Goal: Information Seeking & Learning: Learn about a topic

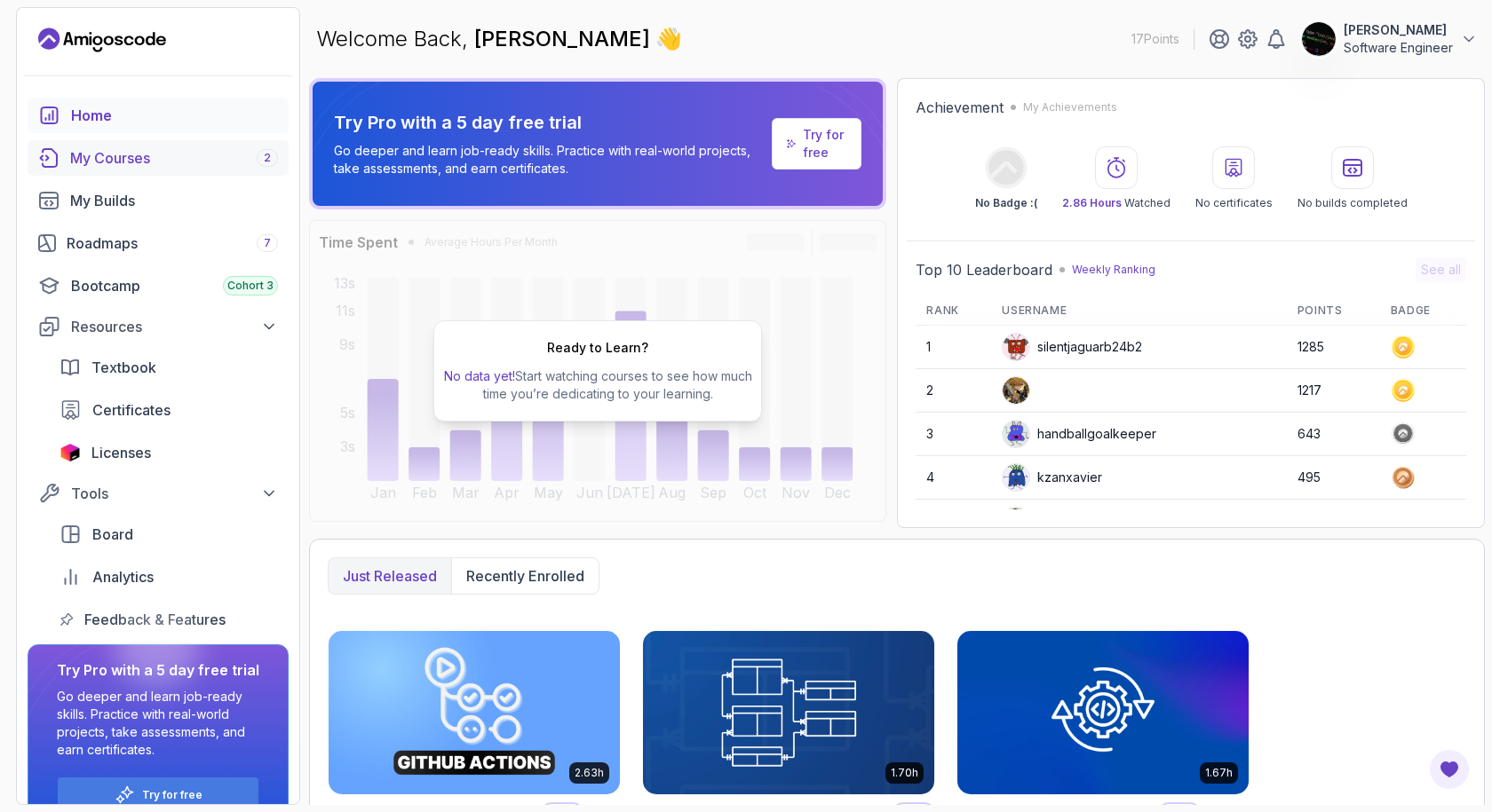
click at [201, 162] on div "My Courses 2" at bounding box center [173, 158] width 207 height 21
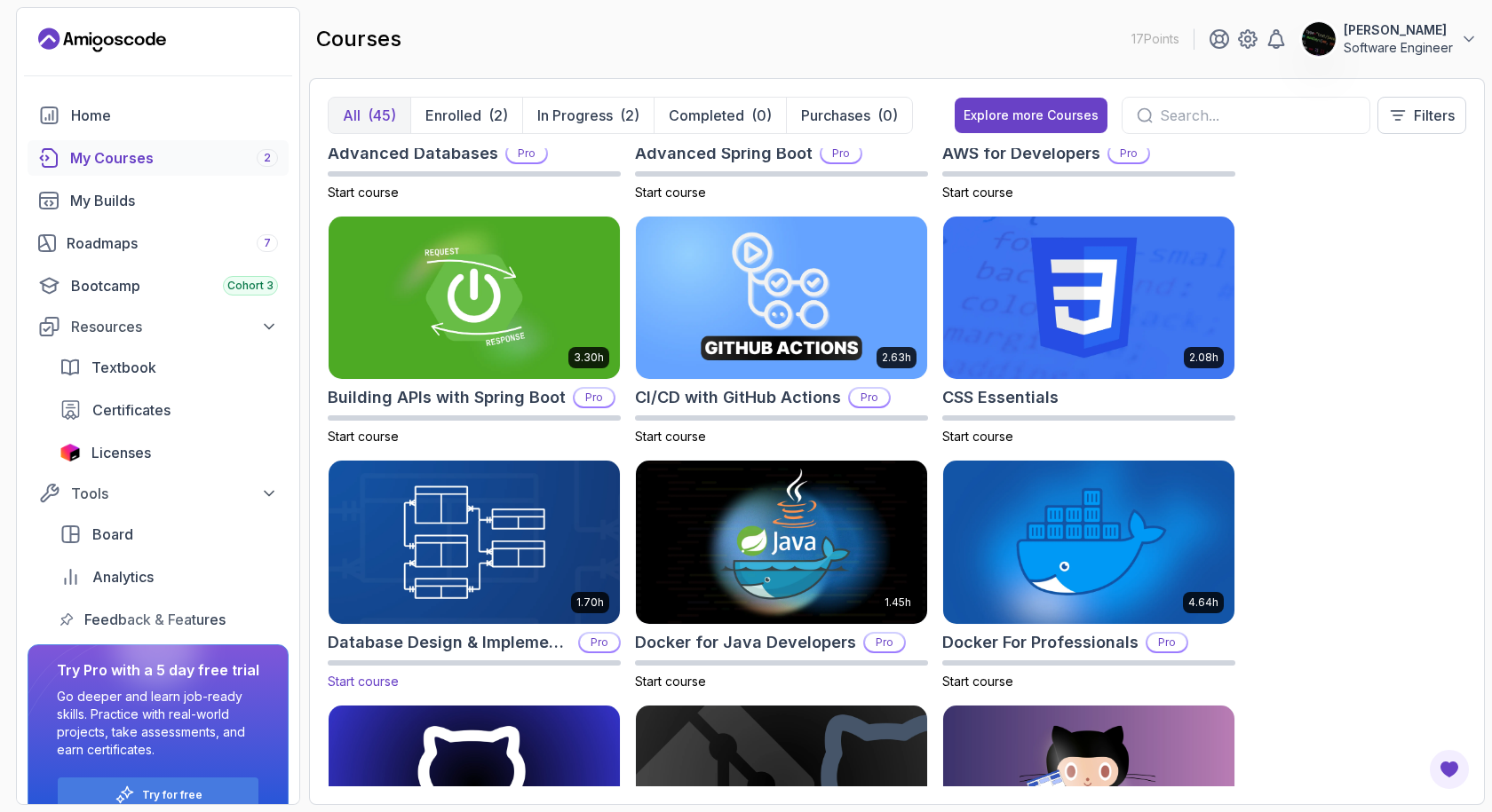
scroll to position [443, 0]
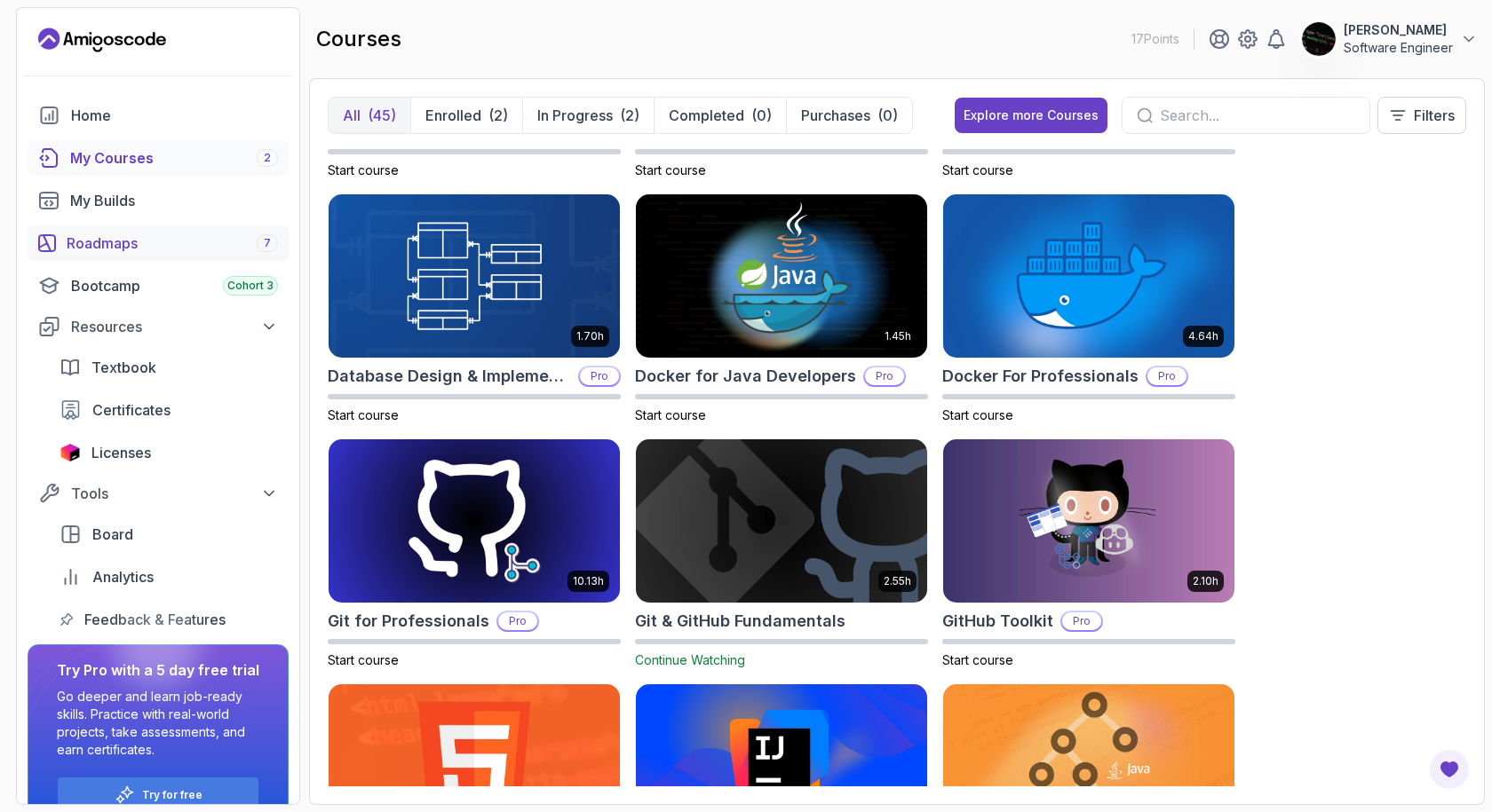
click at [83, 237] on div "Roadmaps 7" at bounding box center [172, 242] width 211 height 21
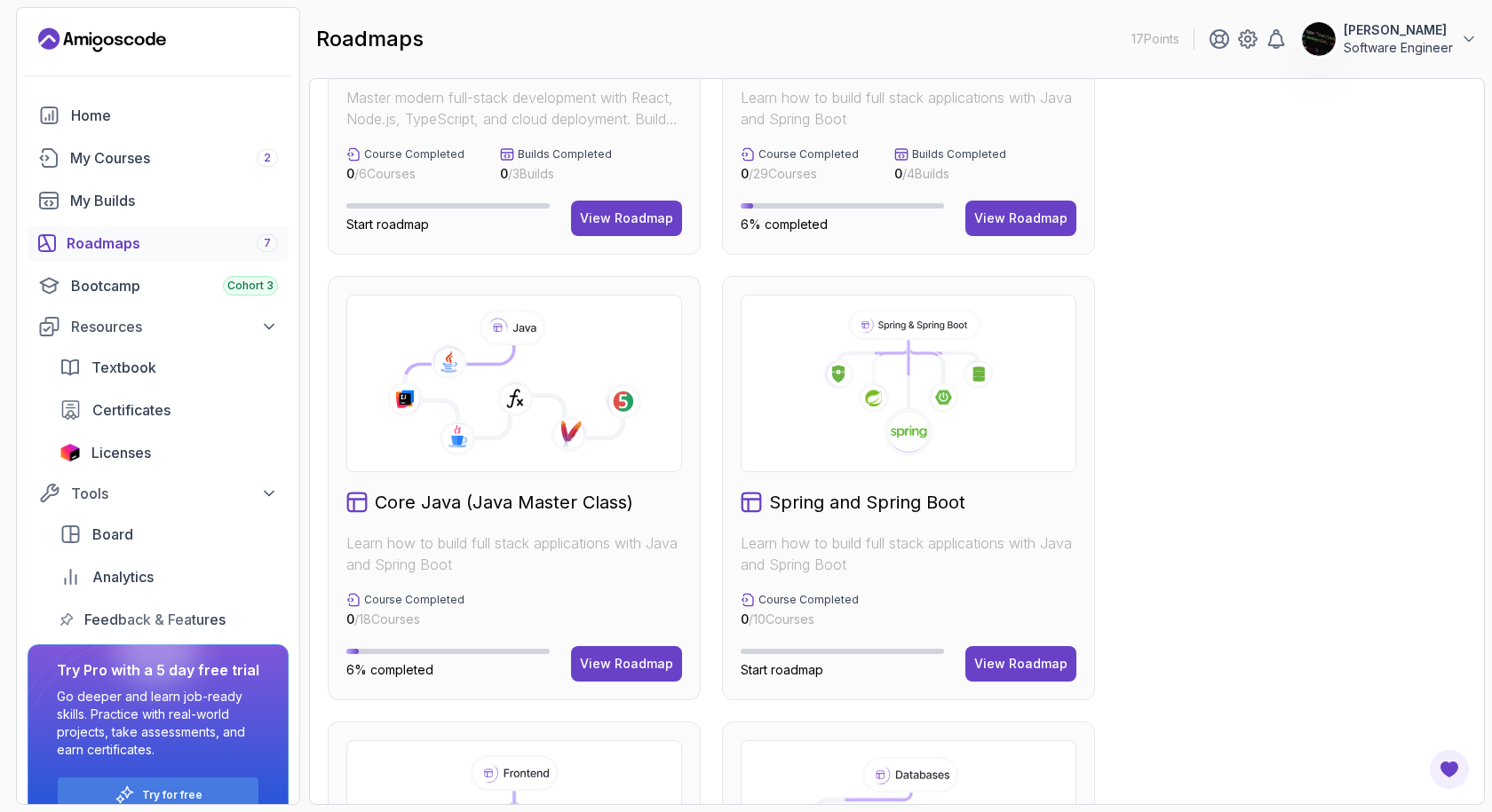
scroll to position [443, 0]
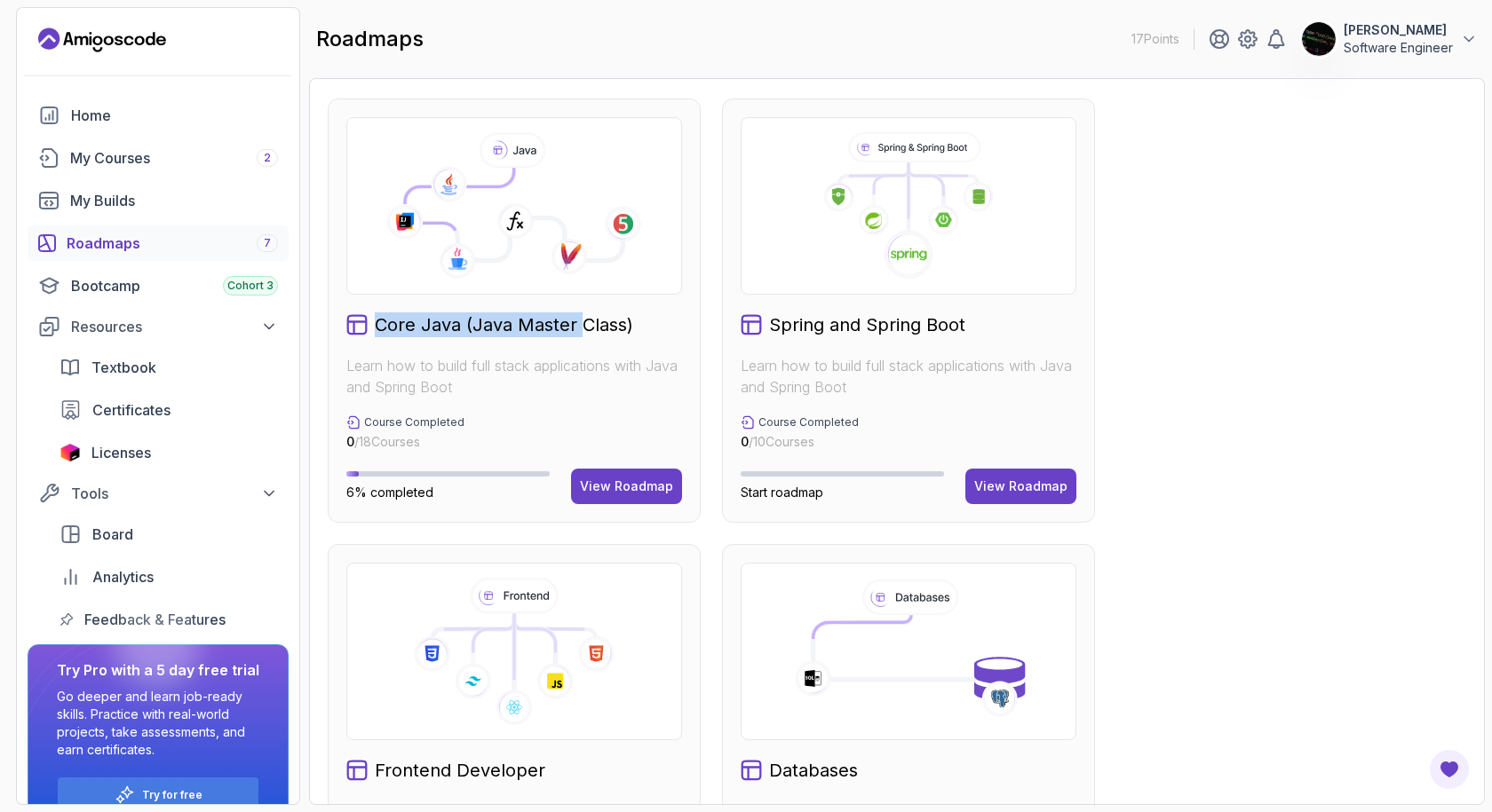
drag, startPoint x: 380, startPoint y: 328, endPoint x: 600, endPoint y: 335, distance: 220.1
click at [600, 335] on h2 "Core Java (Java Master Class)" at bounding box center [503, 324] width 258 height 25
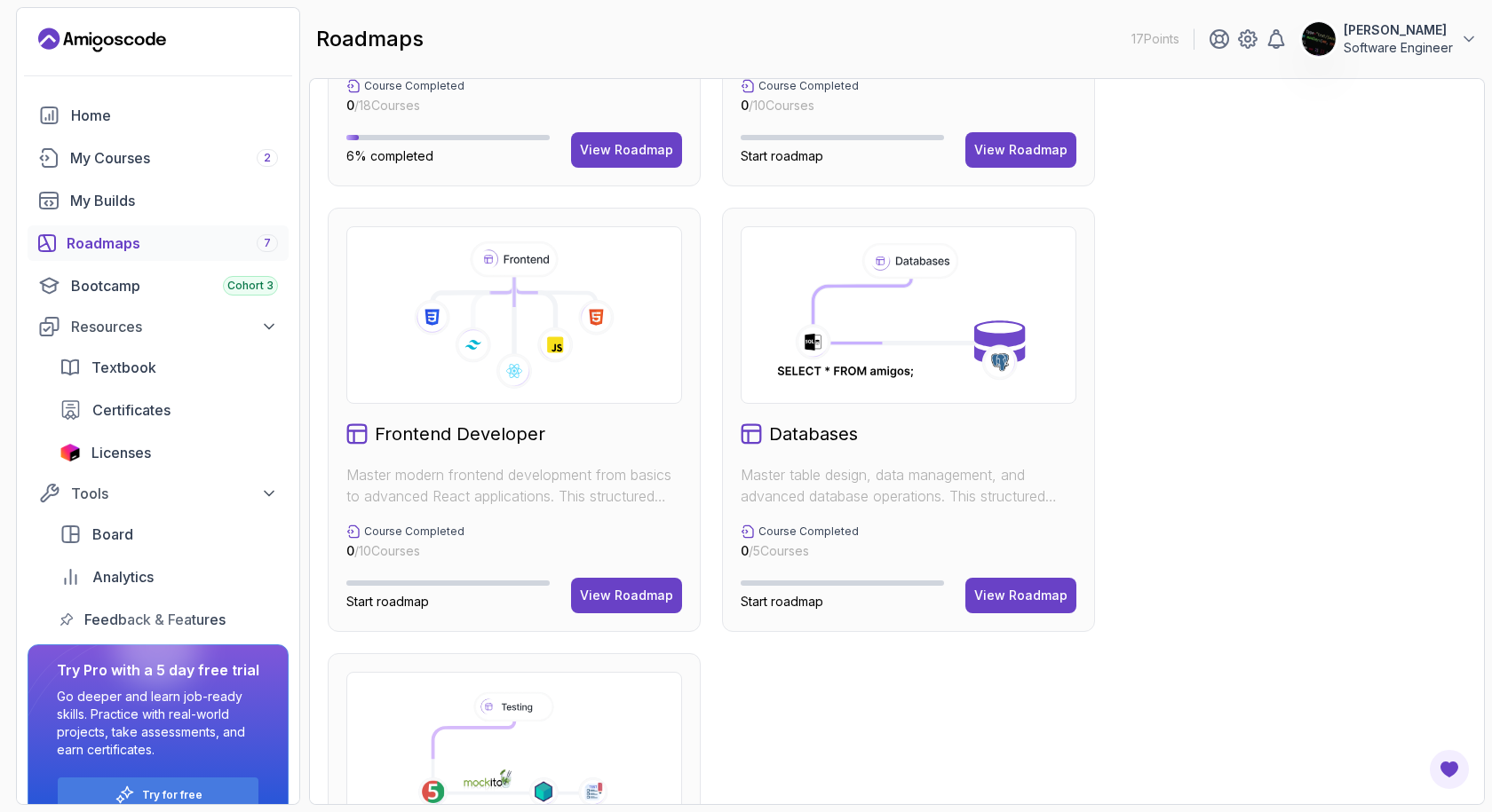
scroll to position [799, 0]
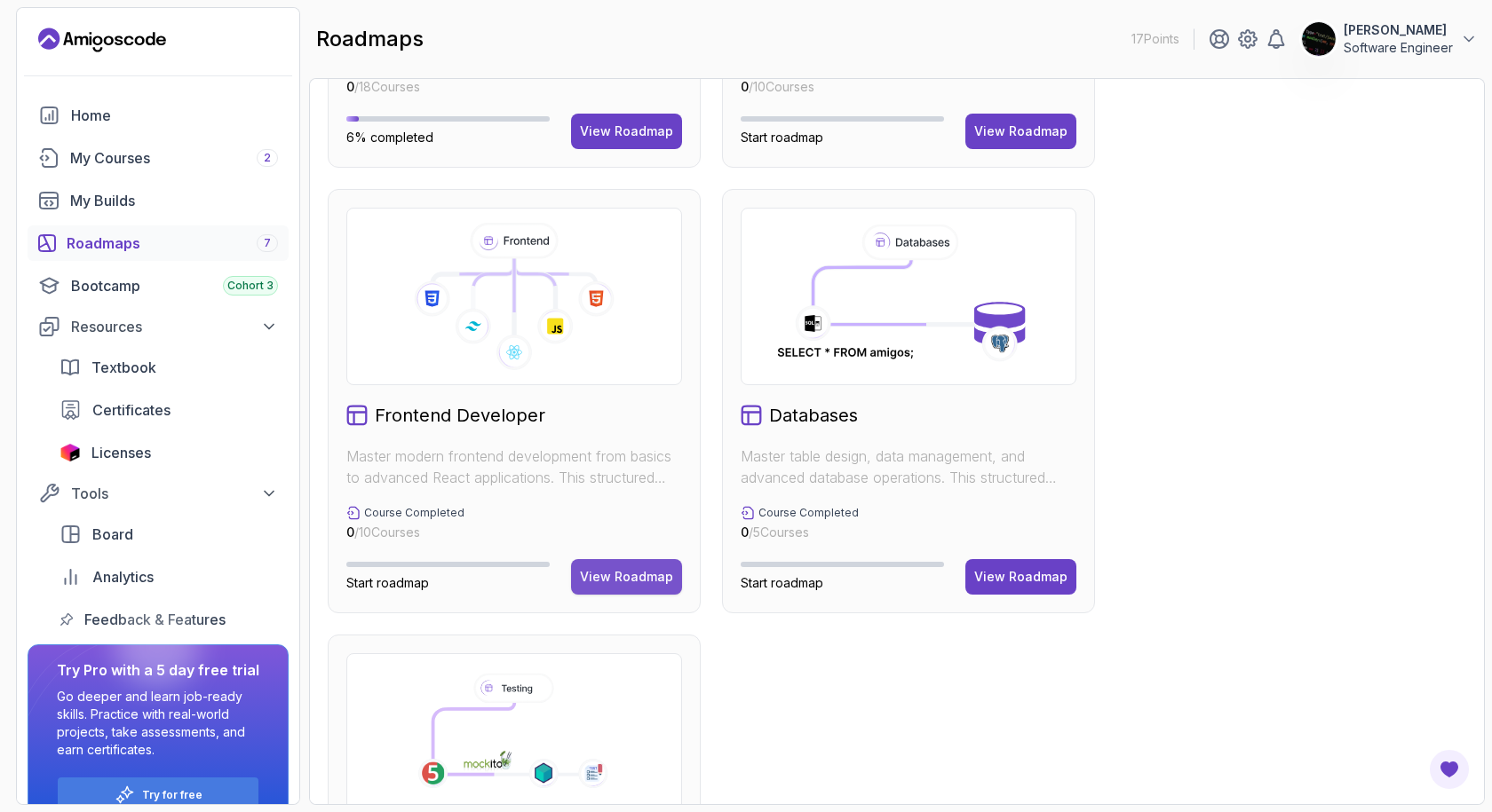
click at [596, 571] on div "View Roadmap" at bounding box center [626, 576] width 93 height 18
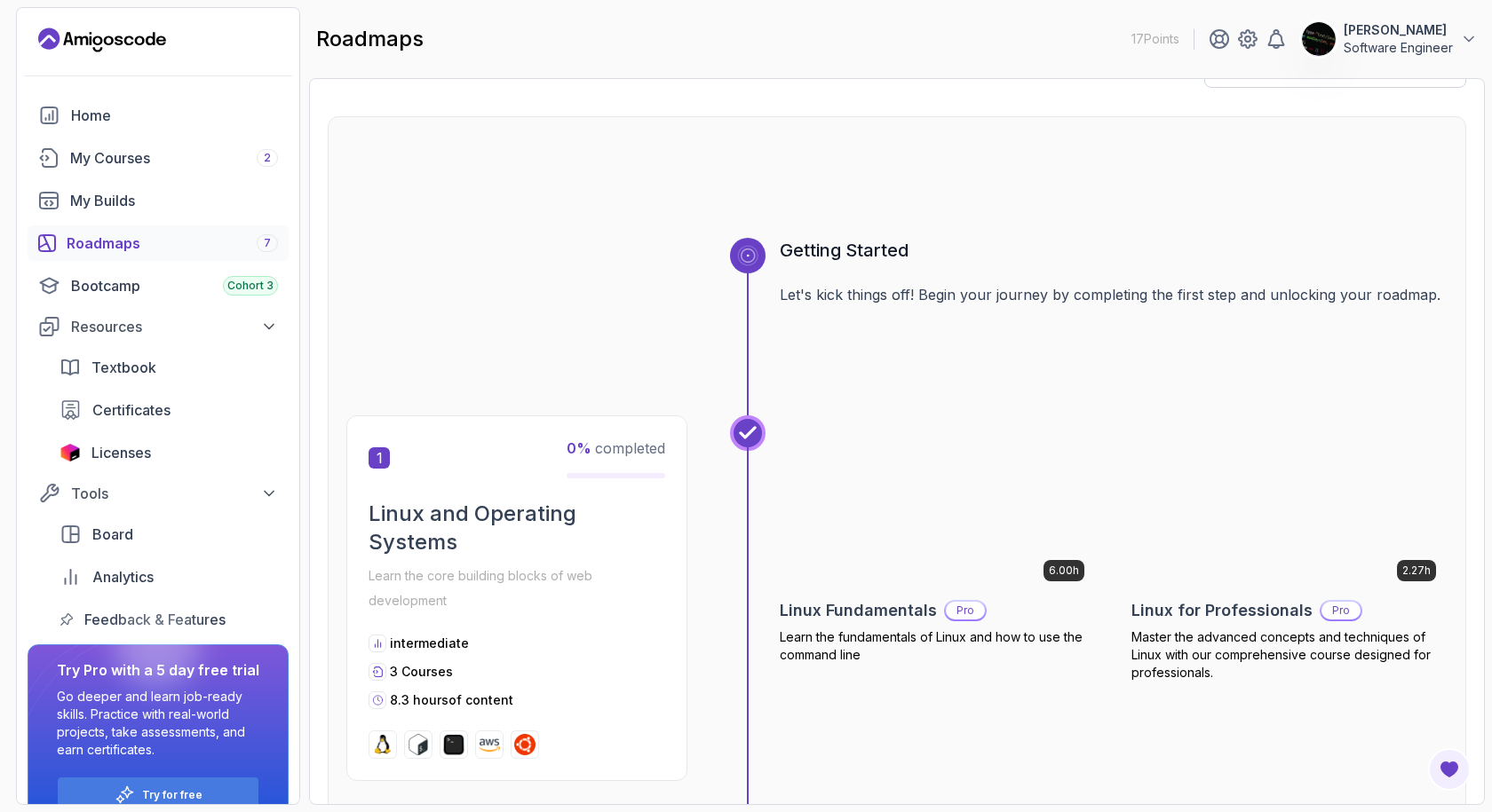
scroll to position [18, 0]
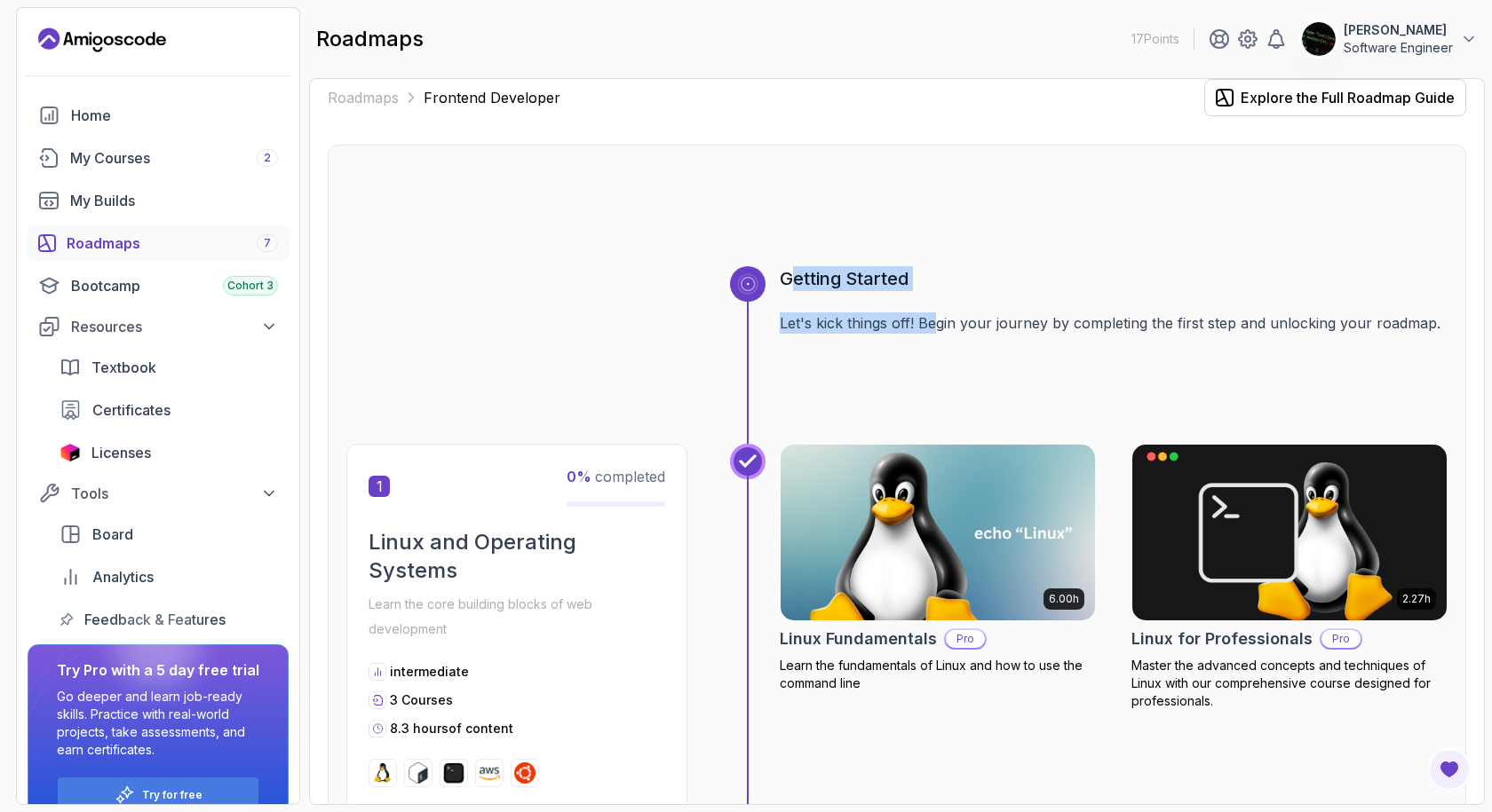
drag, startPoint x: 793, startPoint y: 280, endPoint x: 941, endPoint y: 299, distance: 149.2
click at [940, 299] on div "Getting Started Let's kick things off! Begin your journey by completing the fir…" at bounding box center [1113, 355] width 668 height 178
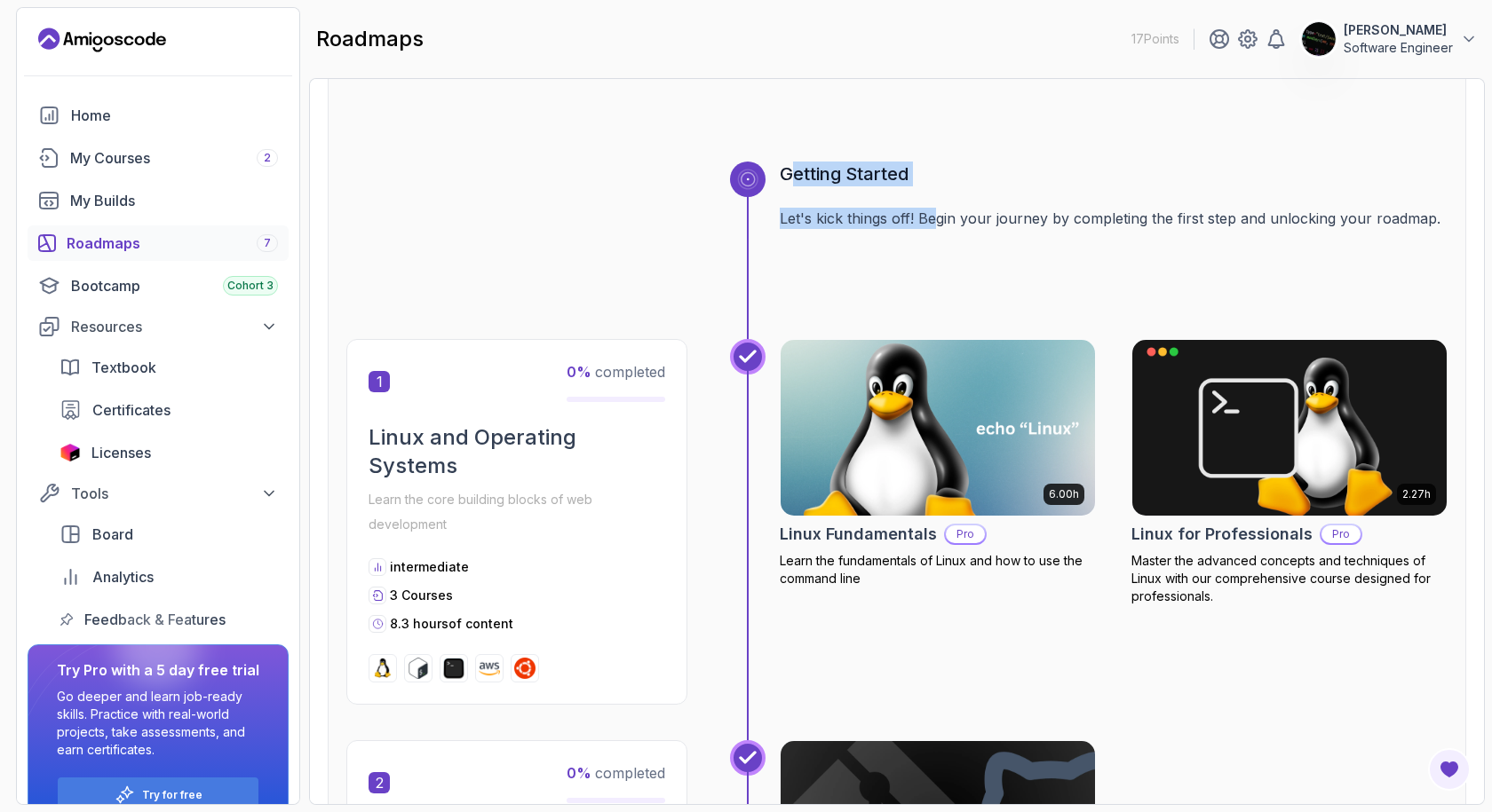
scroll to position [284, 0]
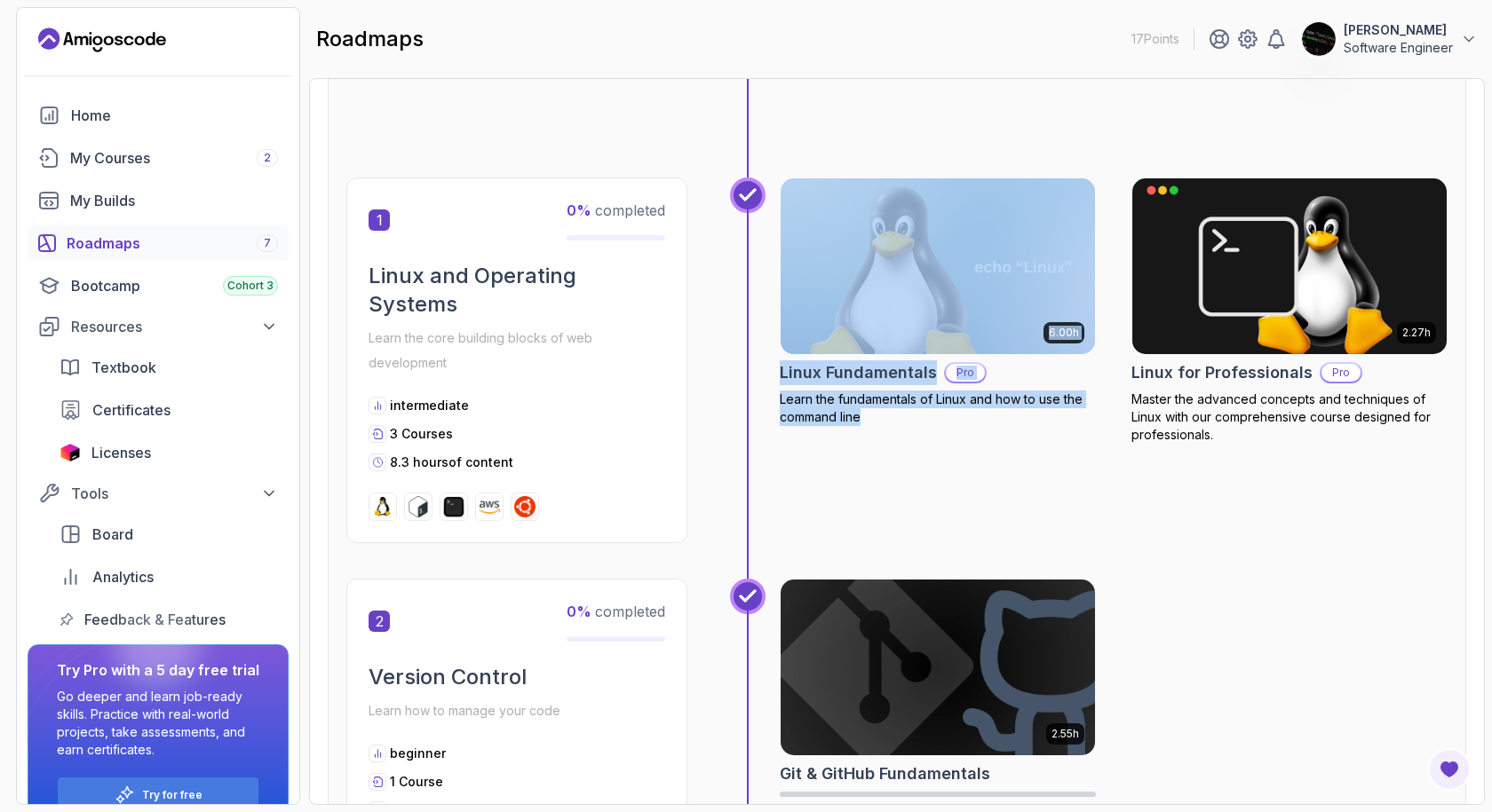
drag, startPoint x: 766, startPoint y: 357, endPoint x: 1104, endPoint y: 430, distance: 345.8
click at [1104, 430] on div "6.00h Linux Fundamentals Pro Learn the fundamentals of Linux and how to use the…" at bounding box center [1088, 378] width 717 height 401
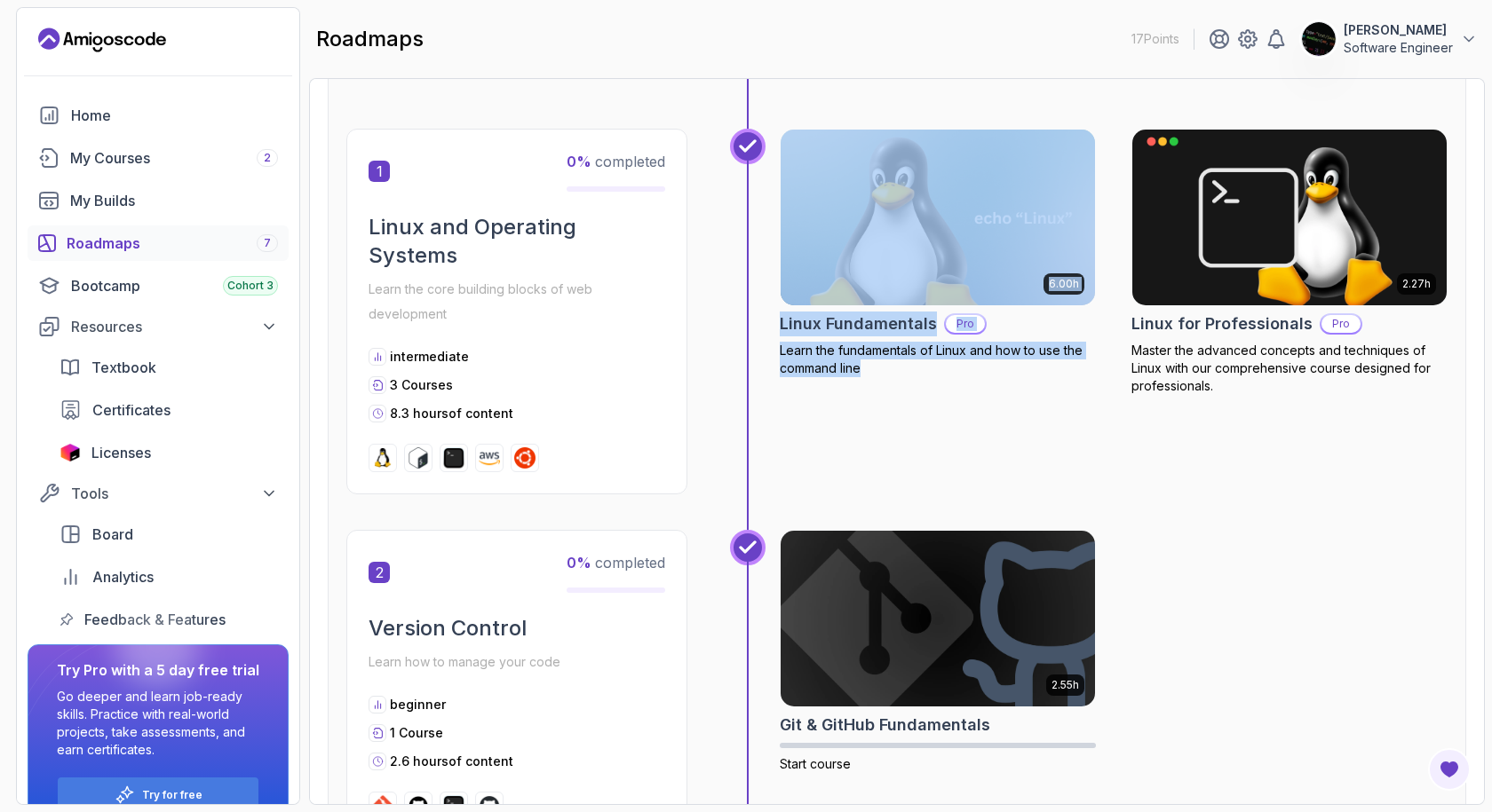
scroll to position [372, 0]
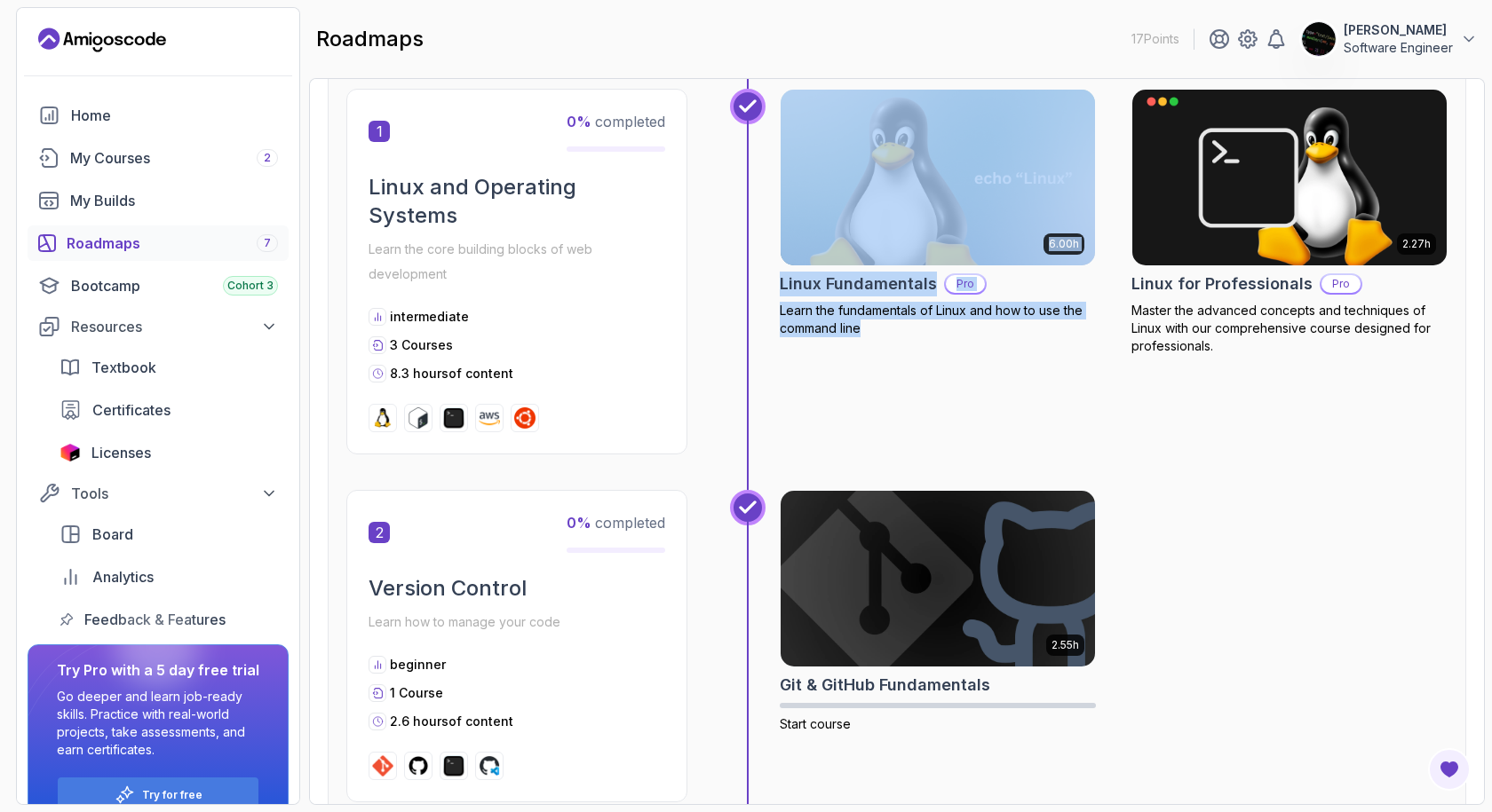
click at [1092, 430] on div "6.00h Linux Fundamentals Pro Learn the fundamentals of Linux and how to use the…" at bounding box center [937, 271] width 316 height 366
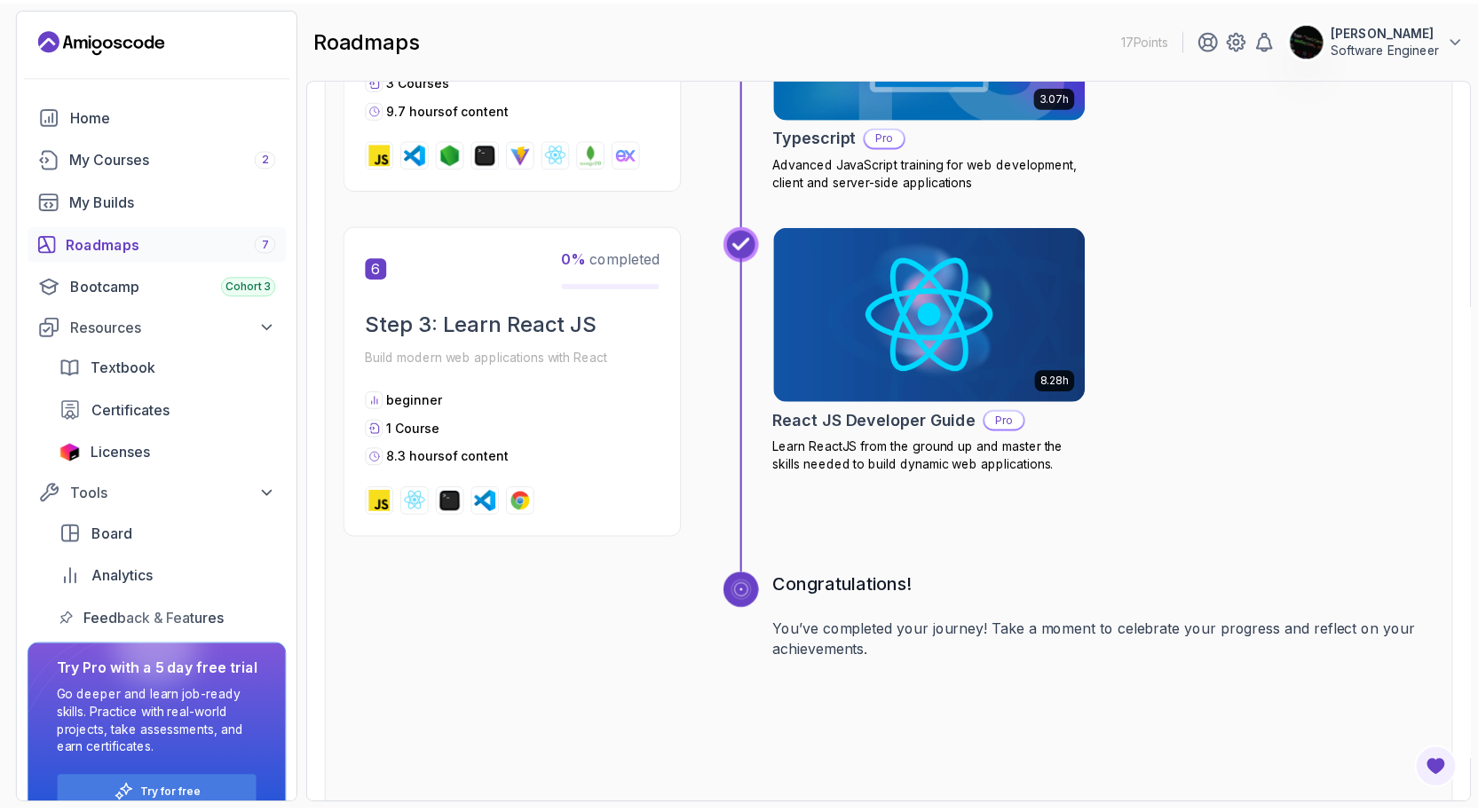
scroll to position [2408, 0]
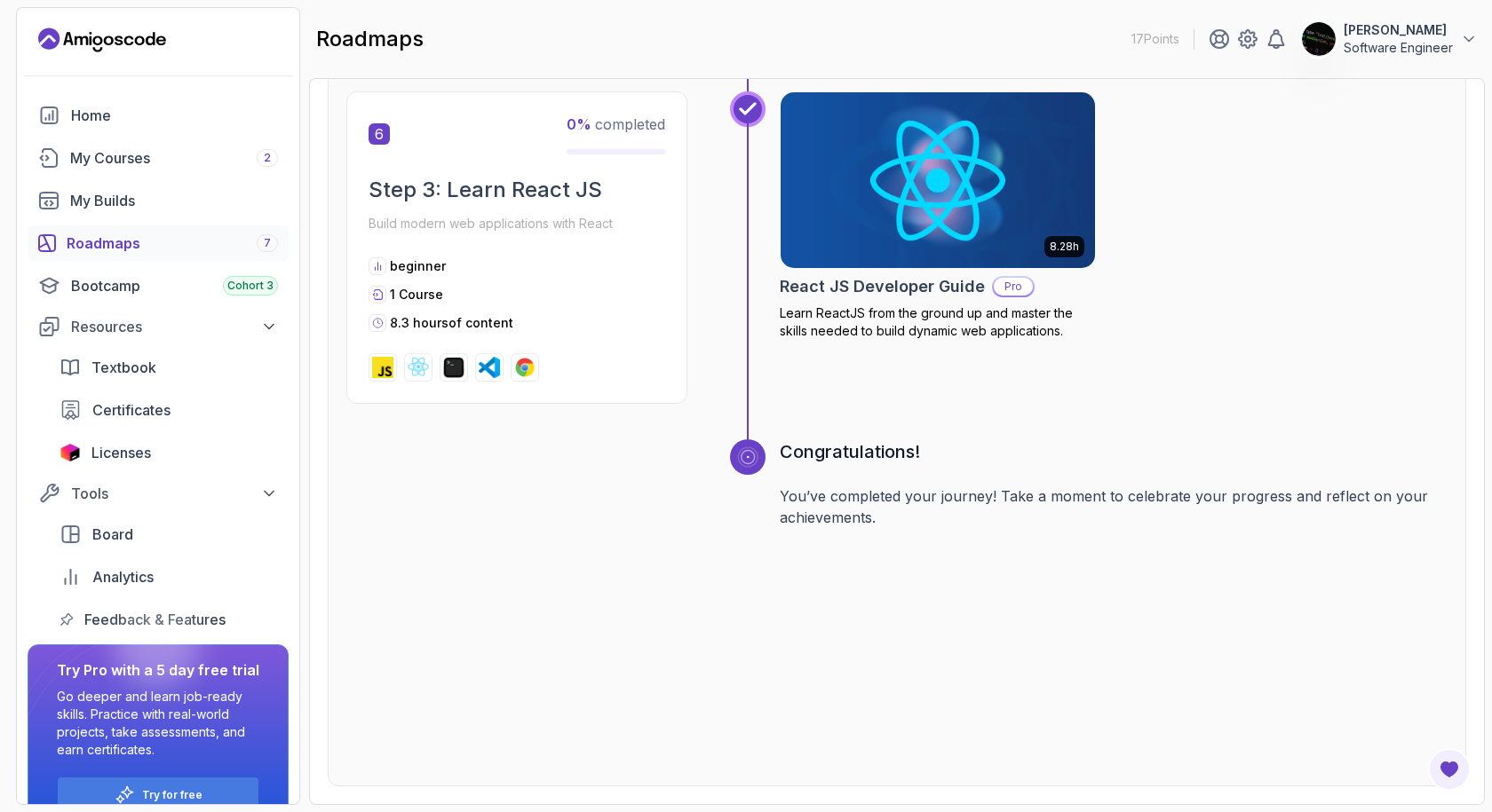
click at [922, 215] on img at bounding box center [938, 180] width 330 height 184
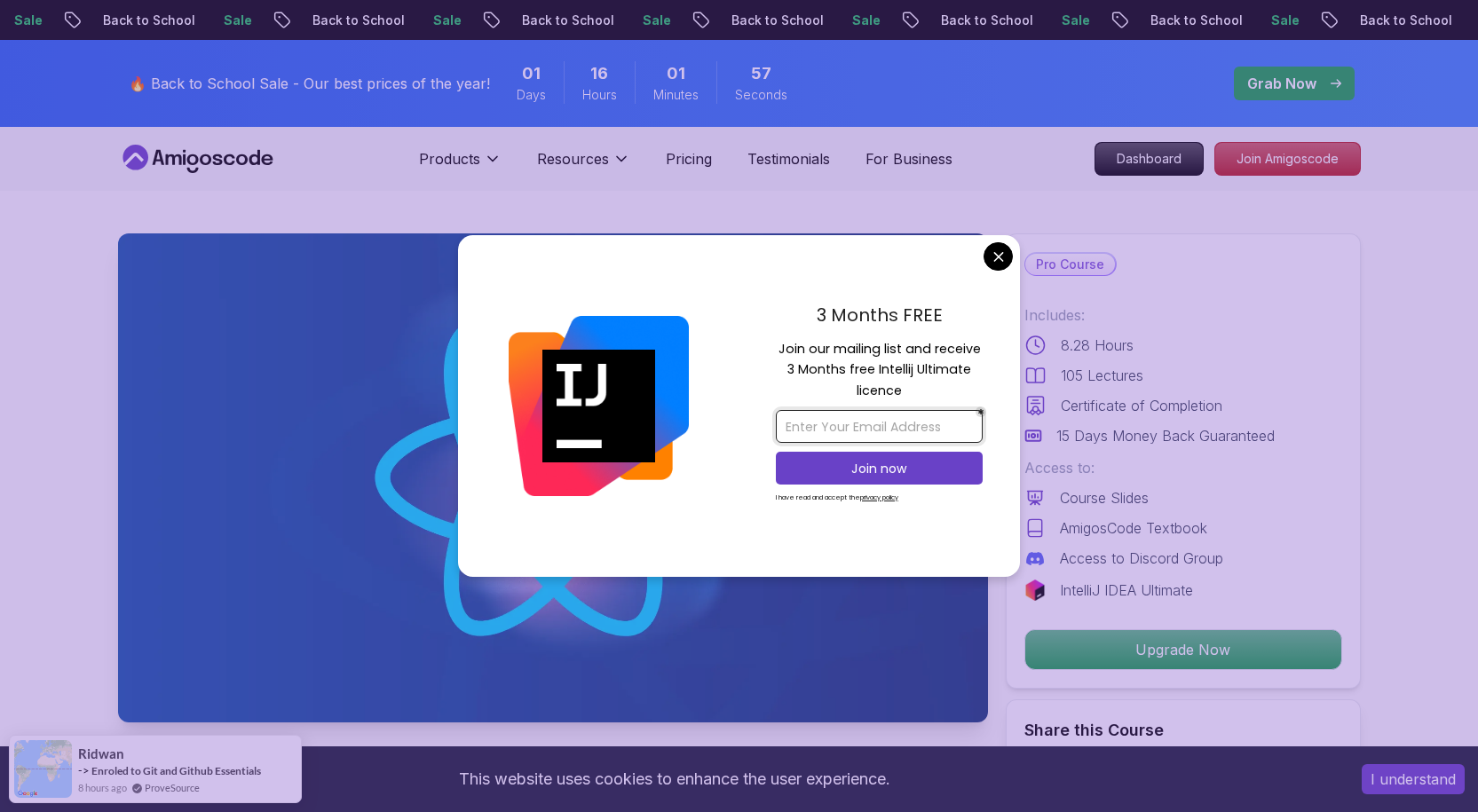
click at [837, 432] on input "email" at bounding box center [879, 427] width 207 height 33
drag, startPoint x: 822, startPoint y: 318, endPoint x: 949, endPoint y: 316, distance: 127.0
click at [949, 316] on p "3 Months FREE" at bounding box center [879, 314] width 207 height 27
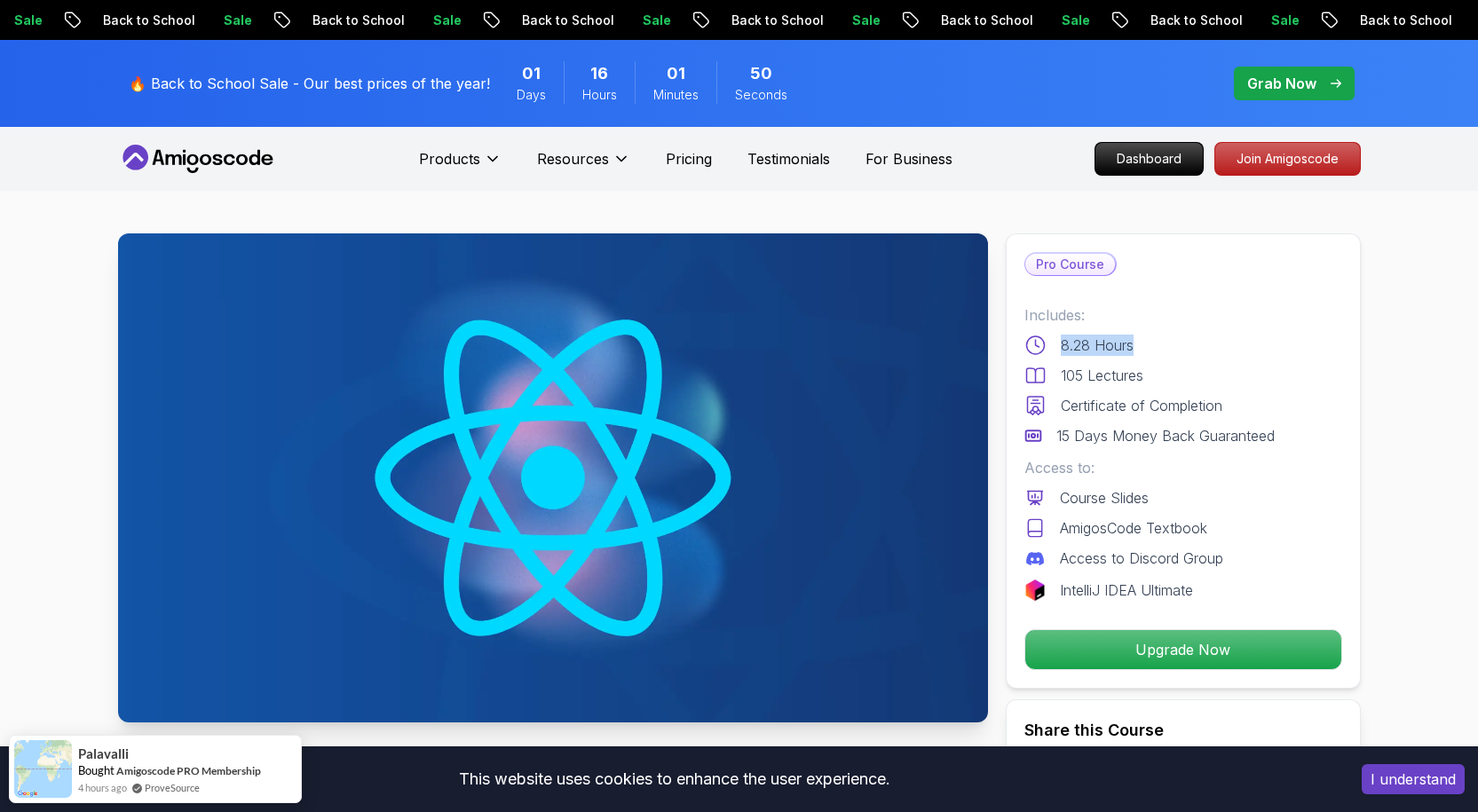
drag, startPoint x: 1062, startPoint y: 350, endPoint x: 1173, endPoint y: 347, distance: 111.0
click at [1173, 347] on div "8.28 Hours" at bounding box center [1183, 345] width 318 height 21
click at [1104, 378] on p "105 Lectures" at bounding box center [1103, 375] width 83 height 21
drag, startPoint x: 1064, startPoint y: 372, endPoint x: 1170, endPoint y: 372, distance: 106.0
click at [1170, 372] on div "105 Lectures" at bounding box center [1183, 375] width 318 height 21
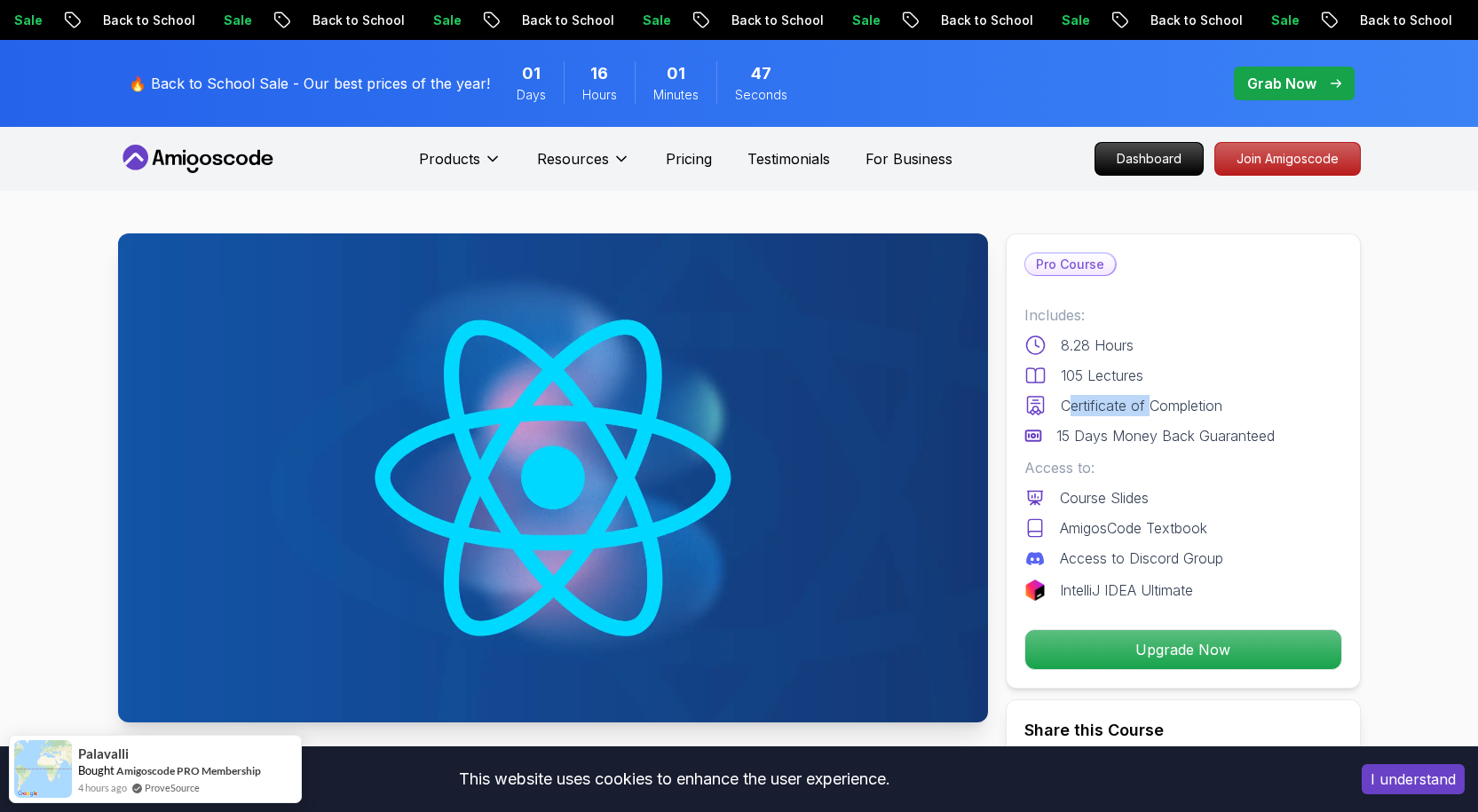
drag, startPoint x: 1072, startPoint y: 406, endPoint x: 1167, endPoint y: 406, distance: 95.0
click at [1167, 406] on p "Certificate of Completion" at bounding box center [1141, 405] width 161 height 21
click at [1086, 536] on p "AmigosCode Textbook" at bounding box center [1134, 527] width 148 height 21
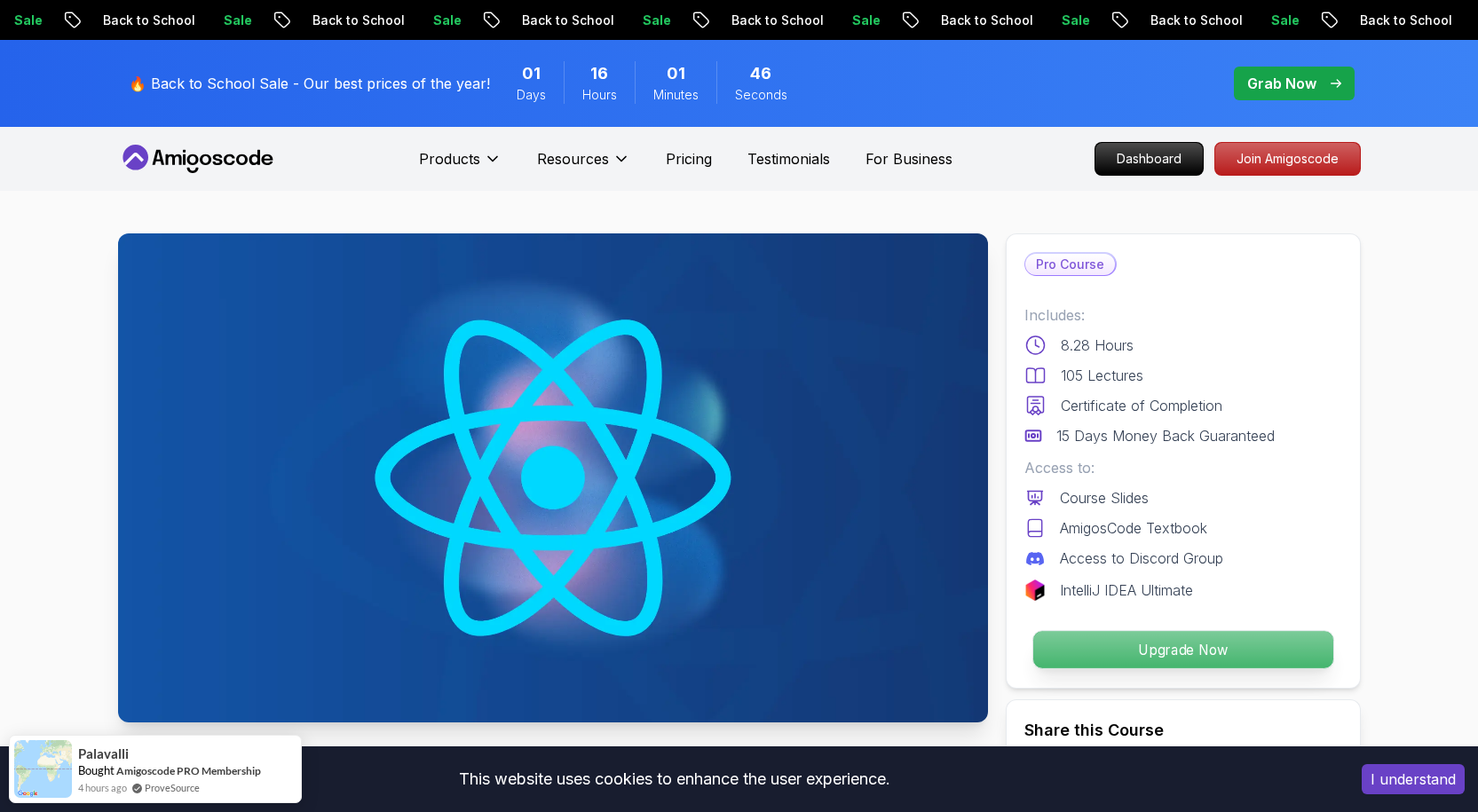
click at [1073, 638] on p "Upgrade Now" at bounding box center [1182, 650] width 300 height 37
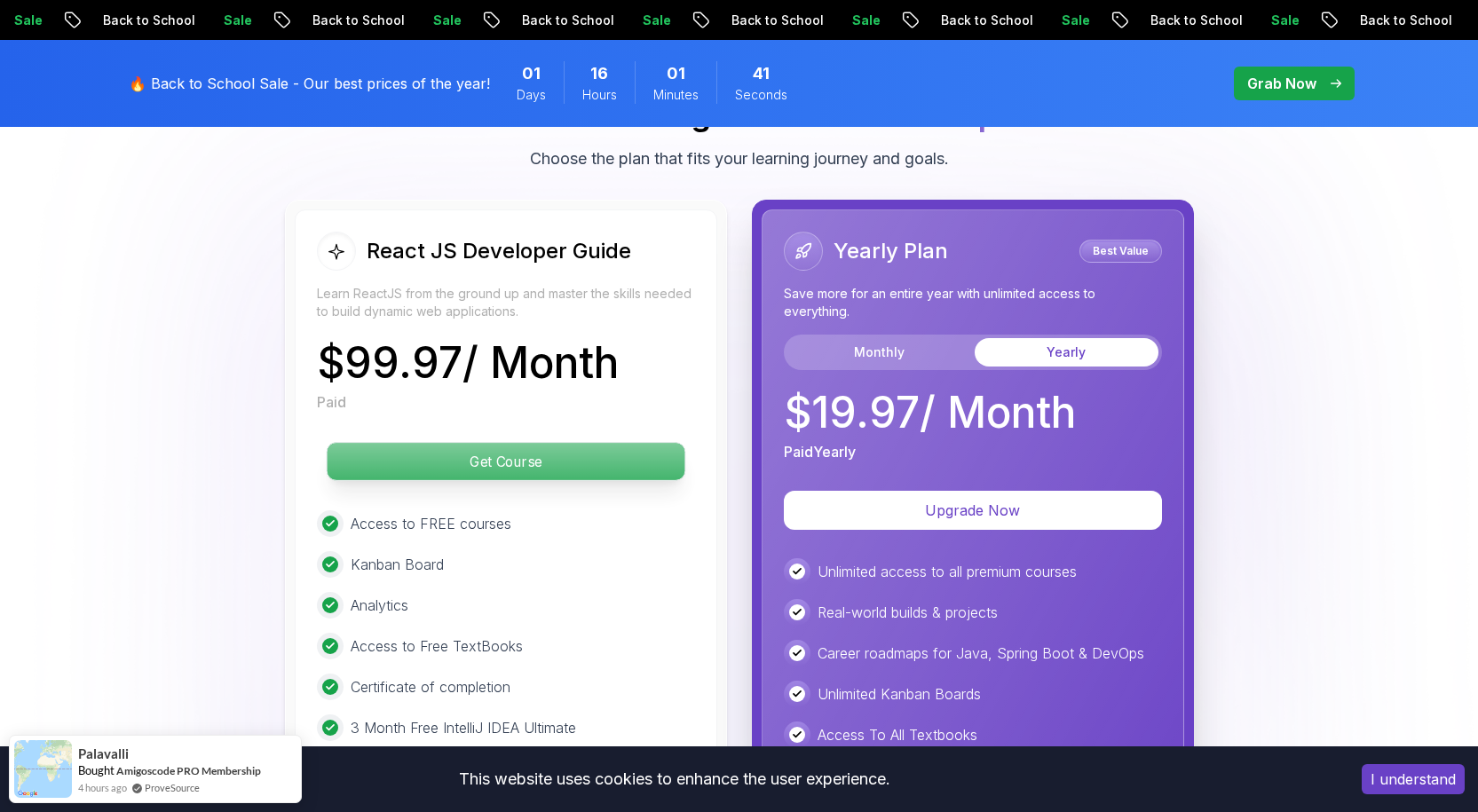
scroll to position [4274, 0]
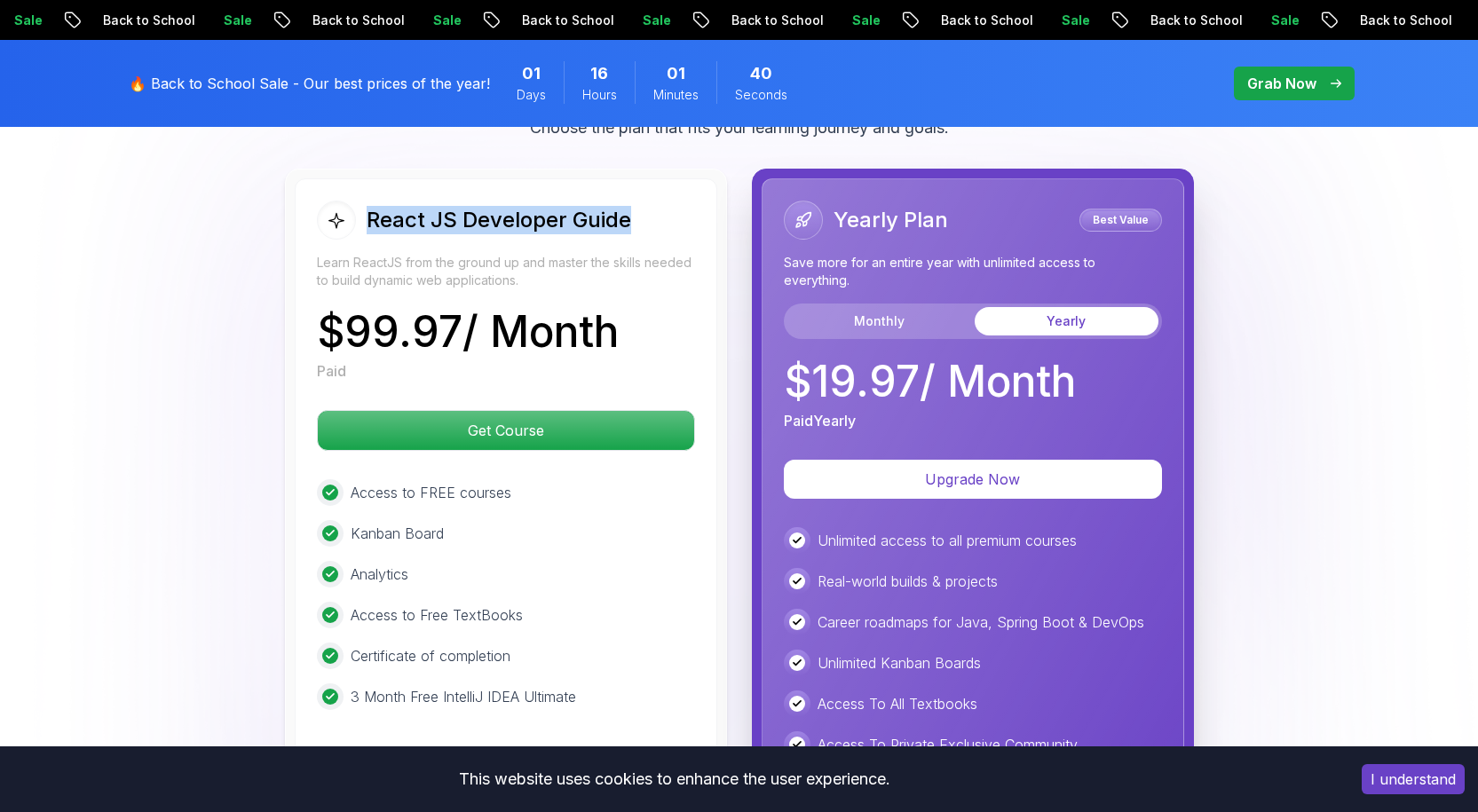
drag, startPoint x: 372, startPoint y: 216, endPoint x: 672, endPoint y: 219, distance: 300.0
click at [672, 219] on div "React JS Developer Guide" at bounding box center [506, 220] width 378 height 39
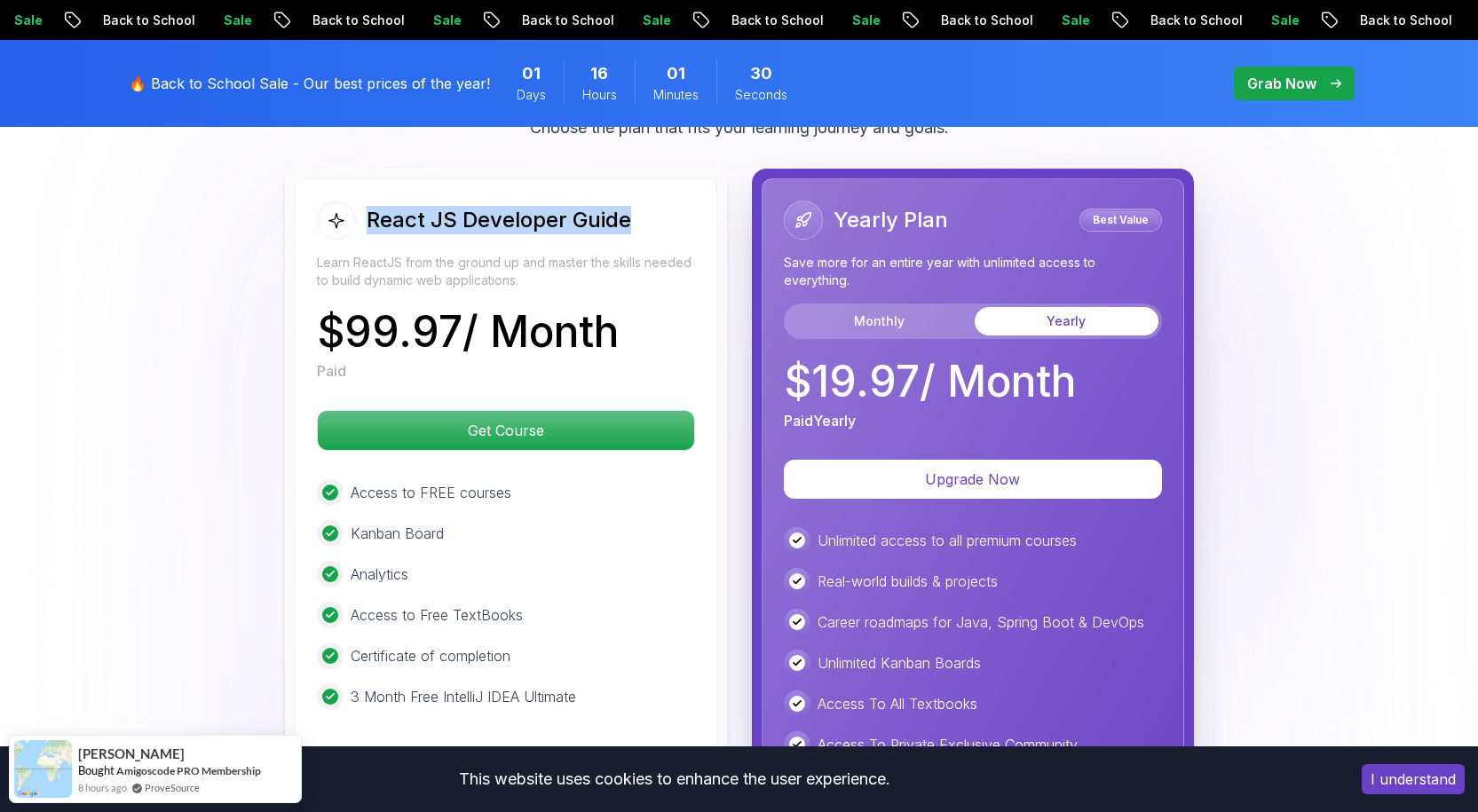
drag, startPoint x: 812, startPoint y: 390, endPoint x: 1124, endPoint y: 401, distance: 312.2
click at [1124, 401] on div "$ 19.97 / Month Paid Yearly" at bounding box center [973, 395] width 378 height 71
click at [999, 438] on div "Yearly Plan Best Value Save more for an entire year with unlimited access to ev…" at bounding box center [973, 561] width 422 height 765
drag, startPoint x: 846, startPoint y: 221, endPoint x: 942, endPoint y: 219, distance: 96.0
click at [942, 219] on h2 "Yearly Plan" at bounding box center [891, 219] width 114 height 29
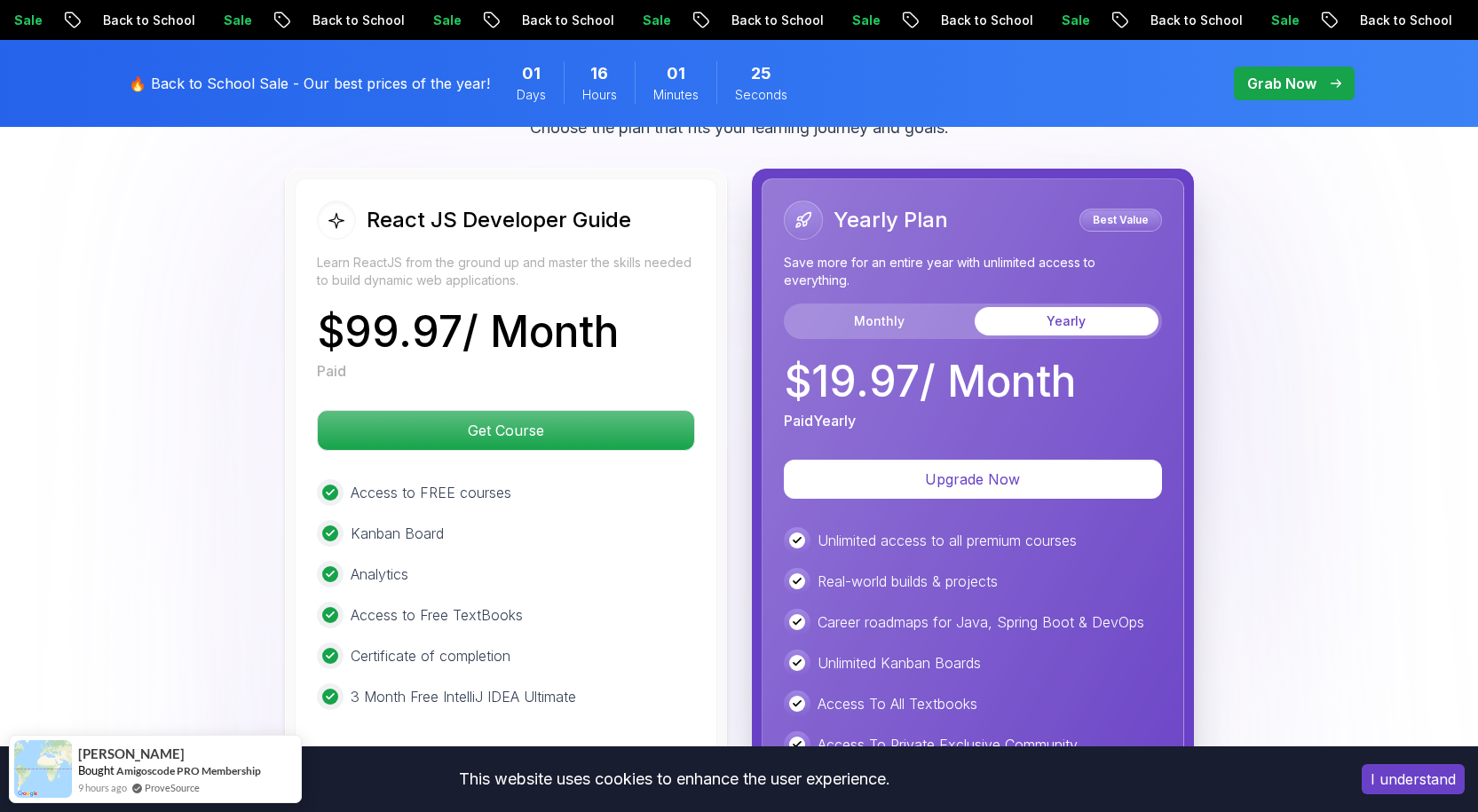
click at [824, 260] on p "Save more for an entire year with unlimited access to everything." at bounding box center [973, 271] width 378 height 36
drag, startPoint x: 839, startPoint y: 221, endPoint x: 929, endPoint y: 231, distance: 90.6
click at [931, 227] on h2 "Yearly Plan" at bounding box center [891, 219] width 114 height 29
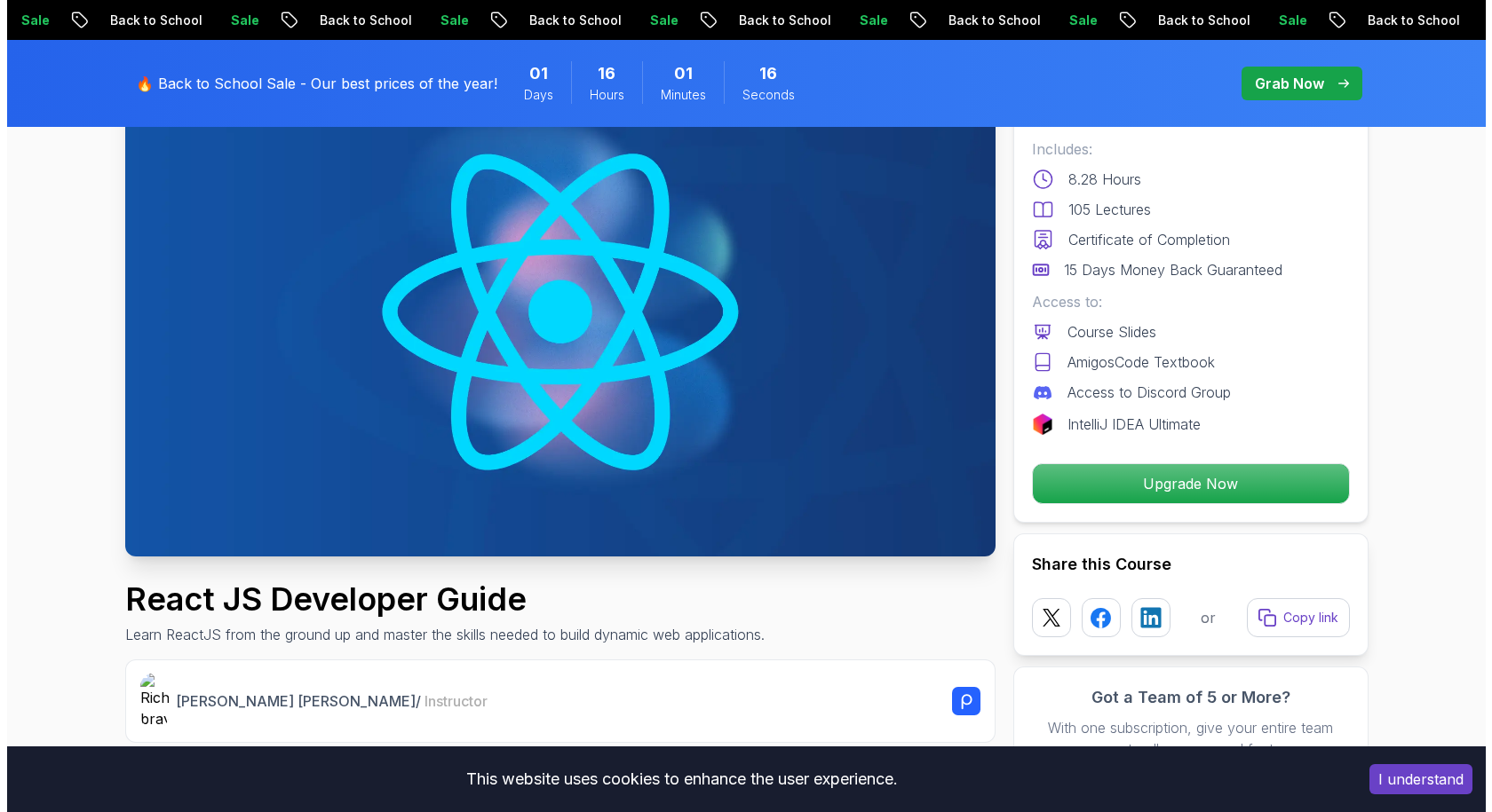
scroll to position [0, 0]
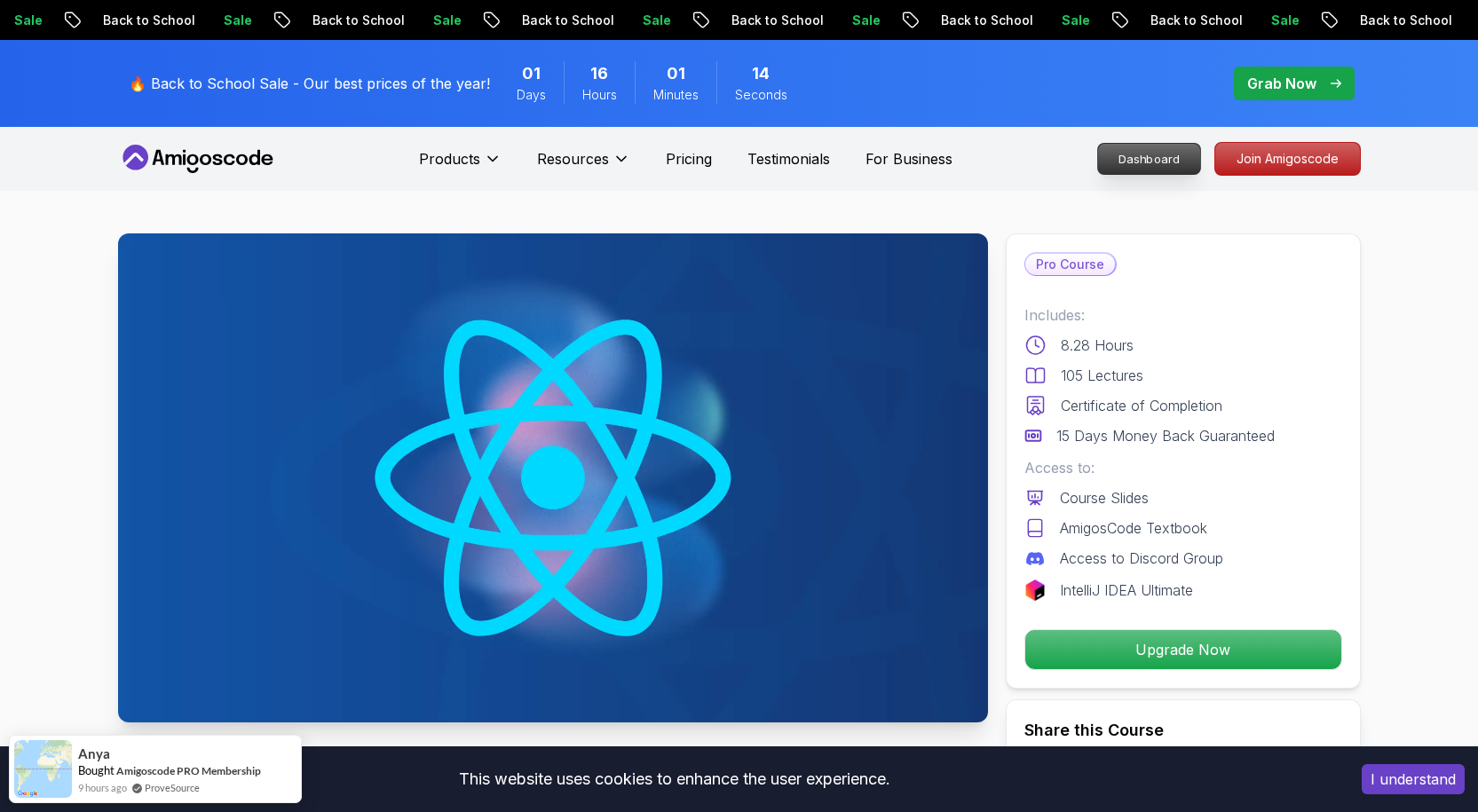
click at [1165, 168] on p "Dashboard" at bounding box center [1149, 159] width 102 height 30
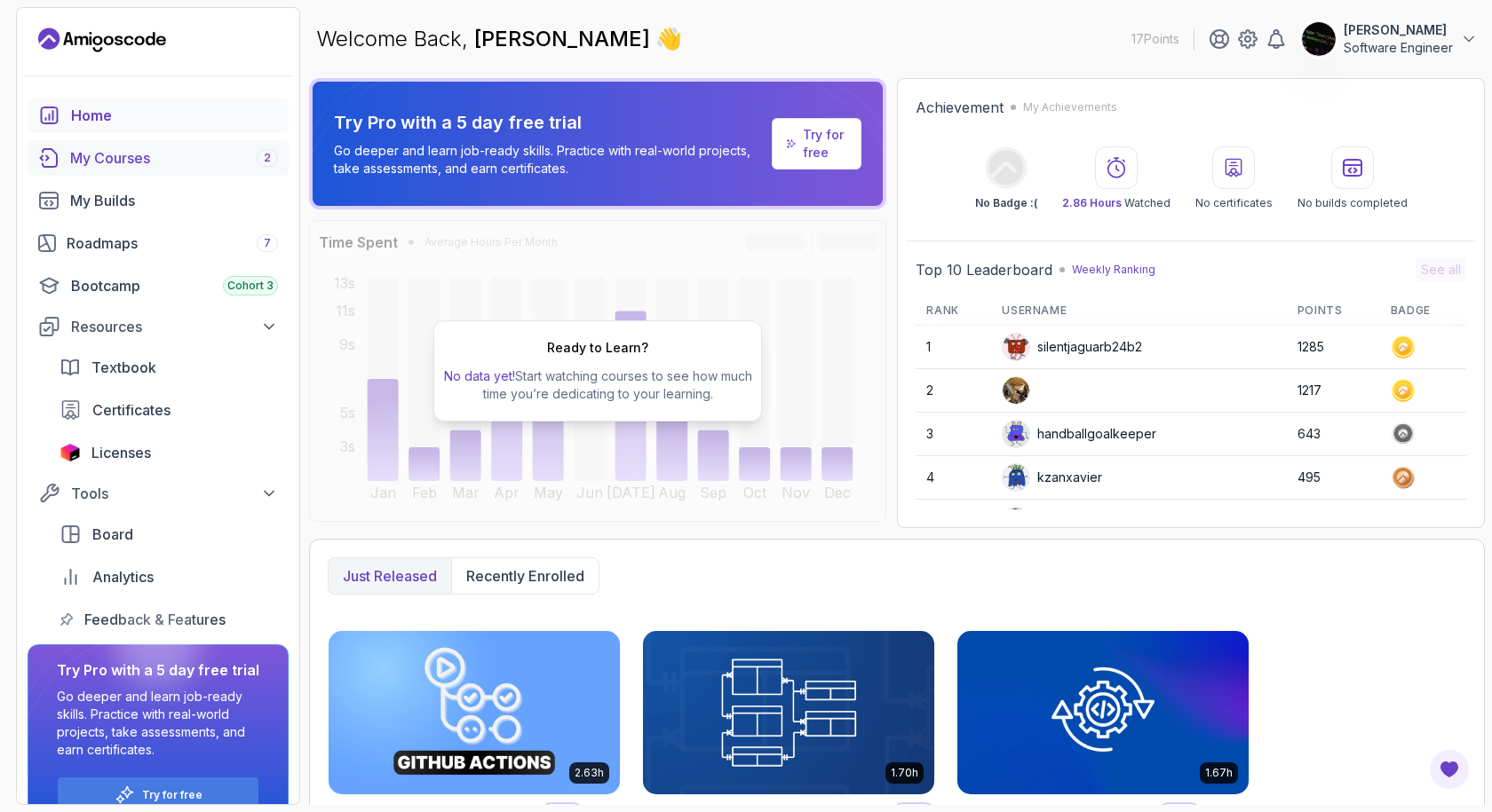
click at [215, 170] on link "My Courses 2" at bounding box center [158, 158] width 261 height 36
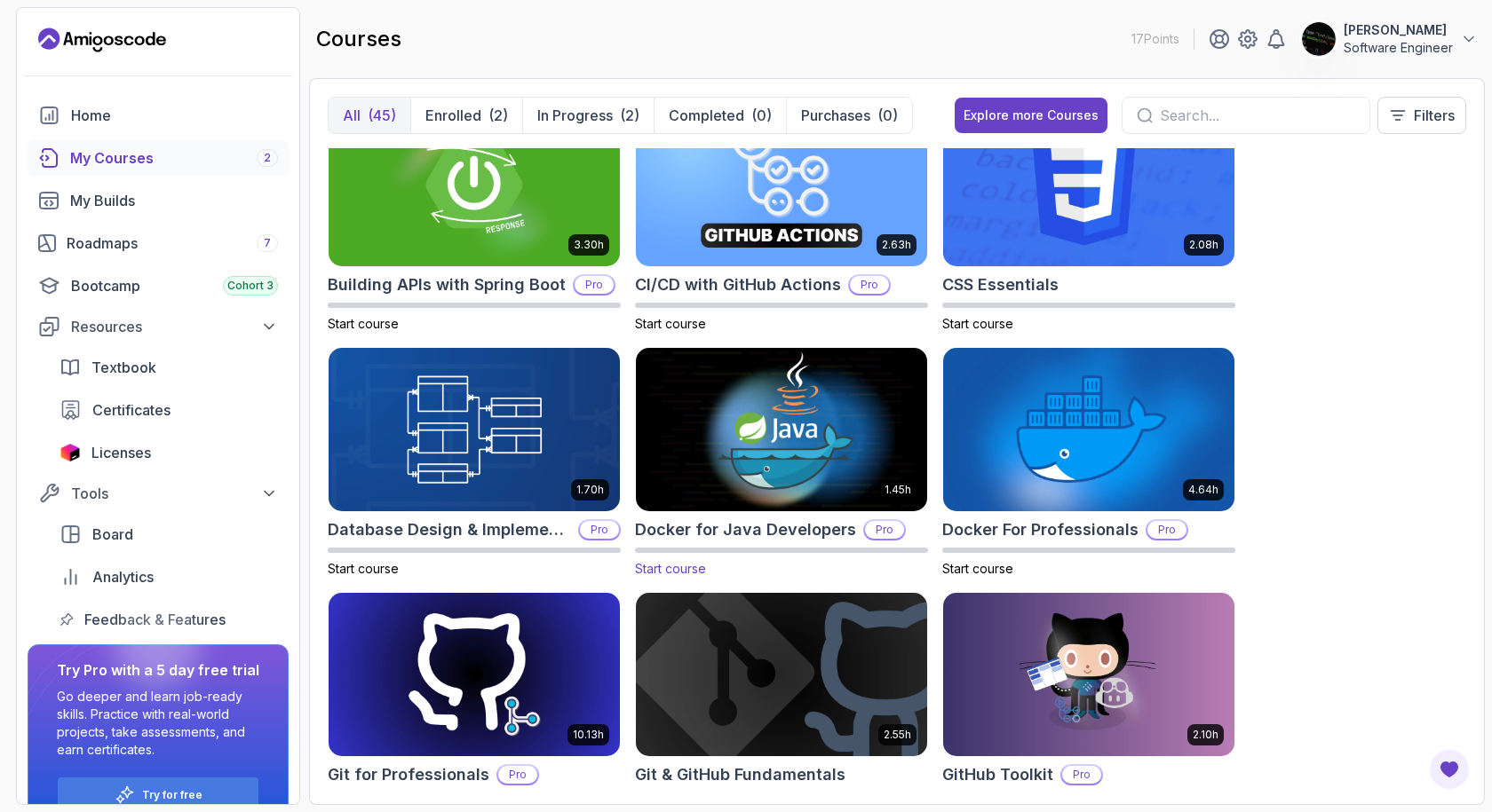
scroll to position [266, 0]
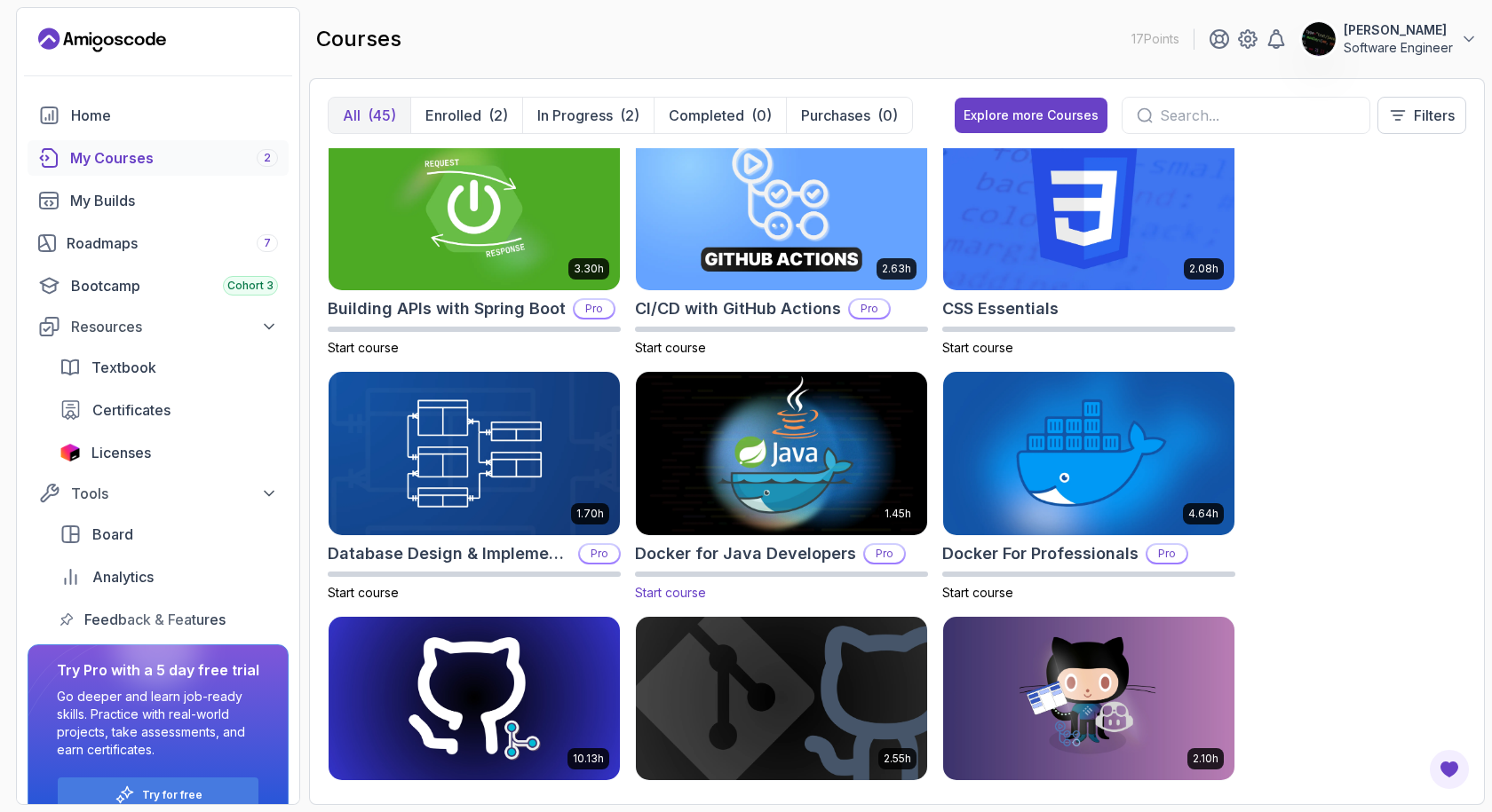
click at [776, 473] on img at bounding box center [781, 454] width 305 height 171
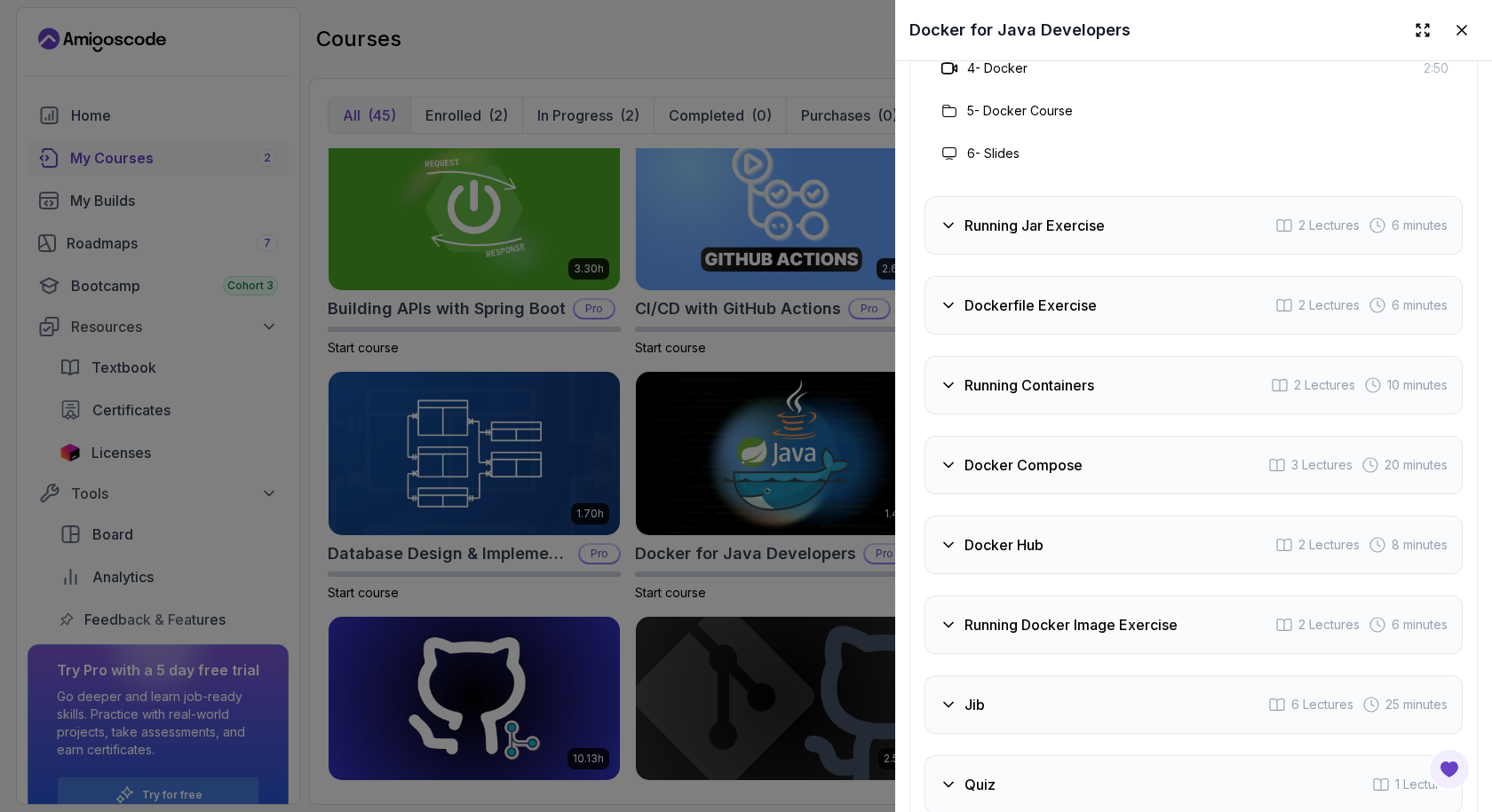
scroll to position [3195, 0]
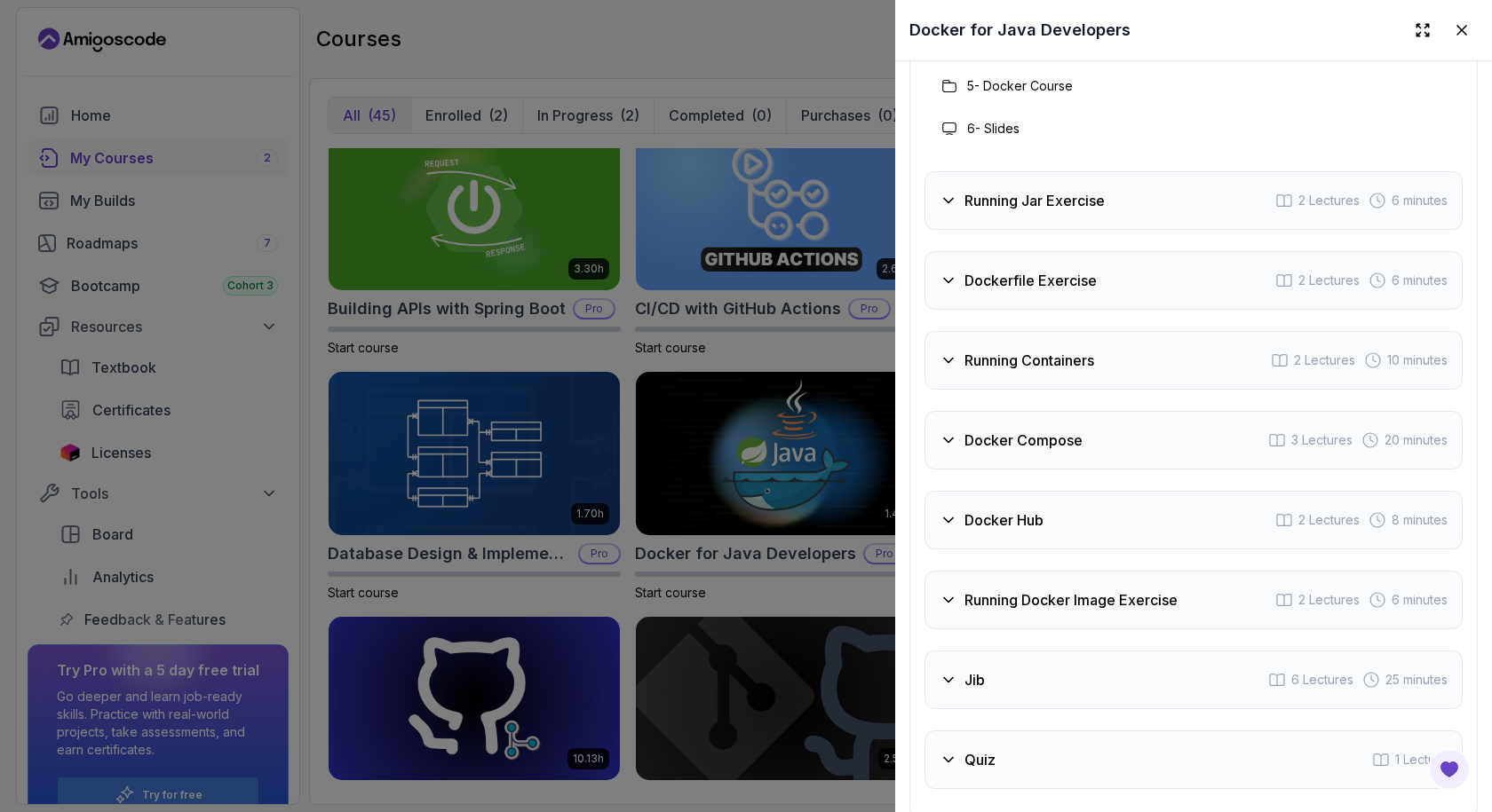
click at [1017, 195] on h3 "Running Jar Exercise" at bounding box center [1035, 200] width 140 height 21
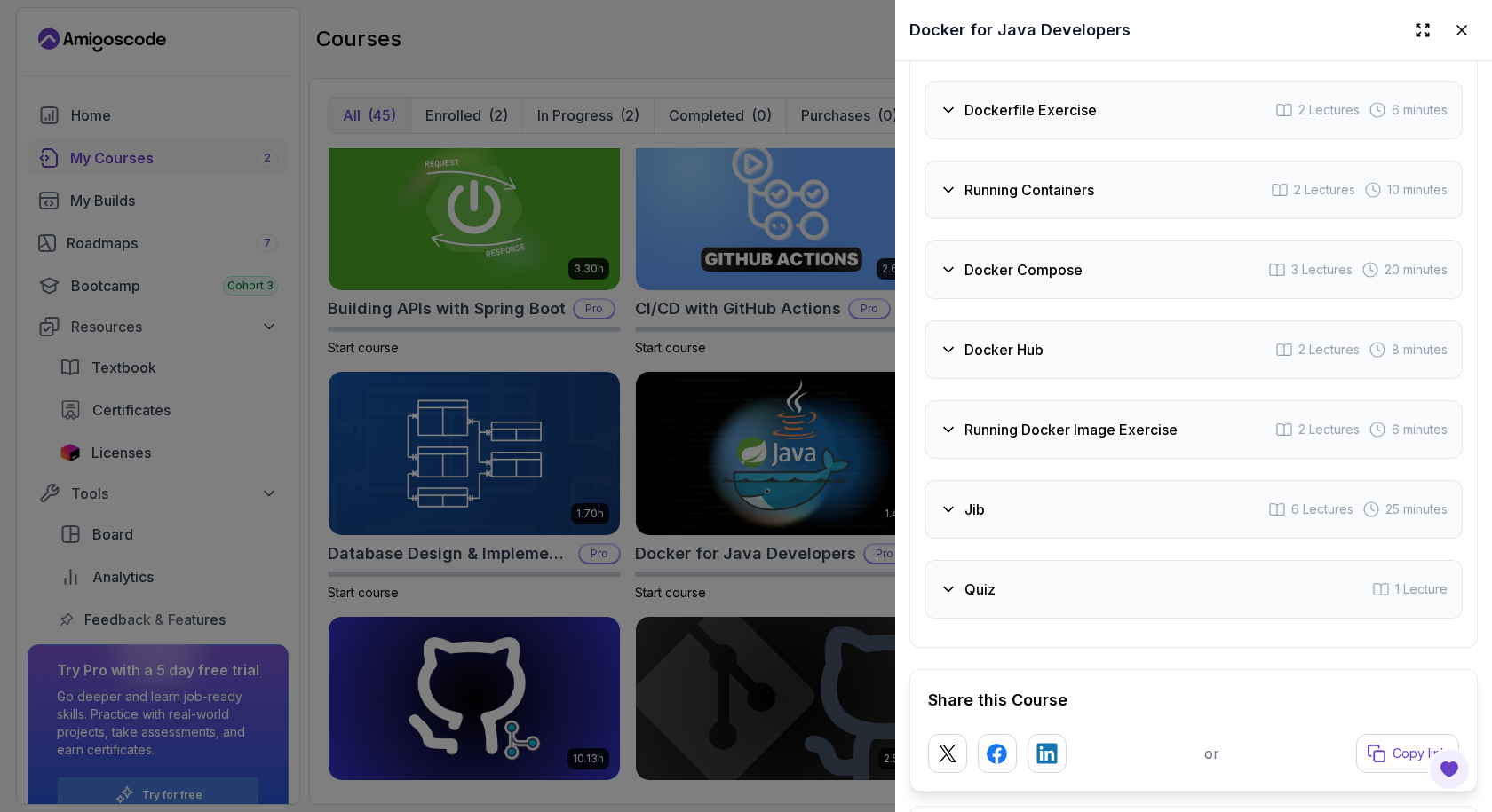
click at [1017, 195] on div "Running Containers 2 Lectures 10 minutes" at bounding box center [1192, 190] width 538 height 59
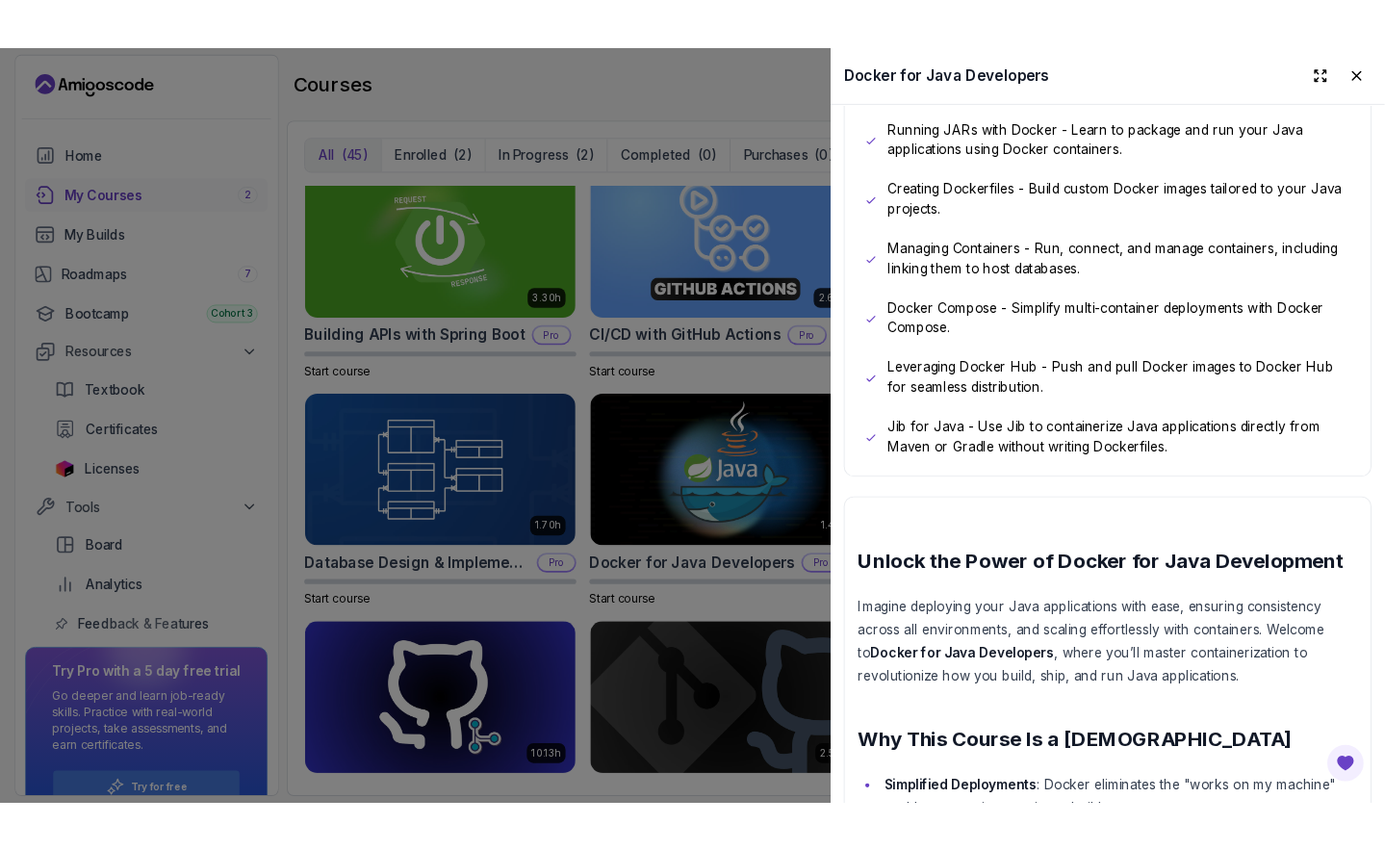
scroll to position [1155, 0]
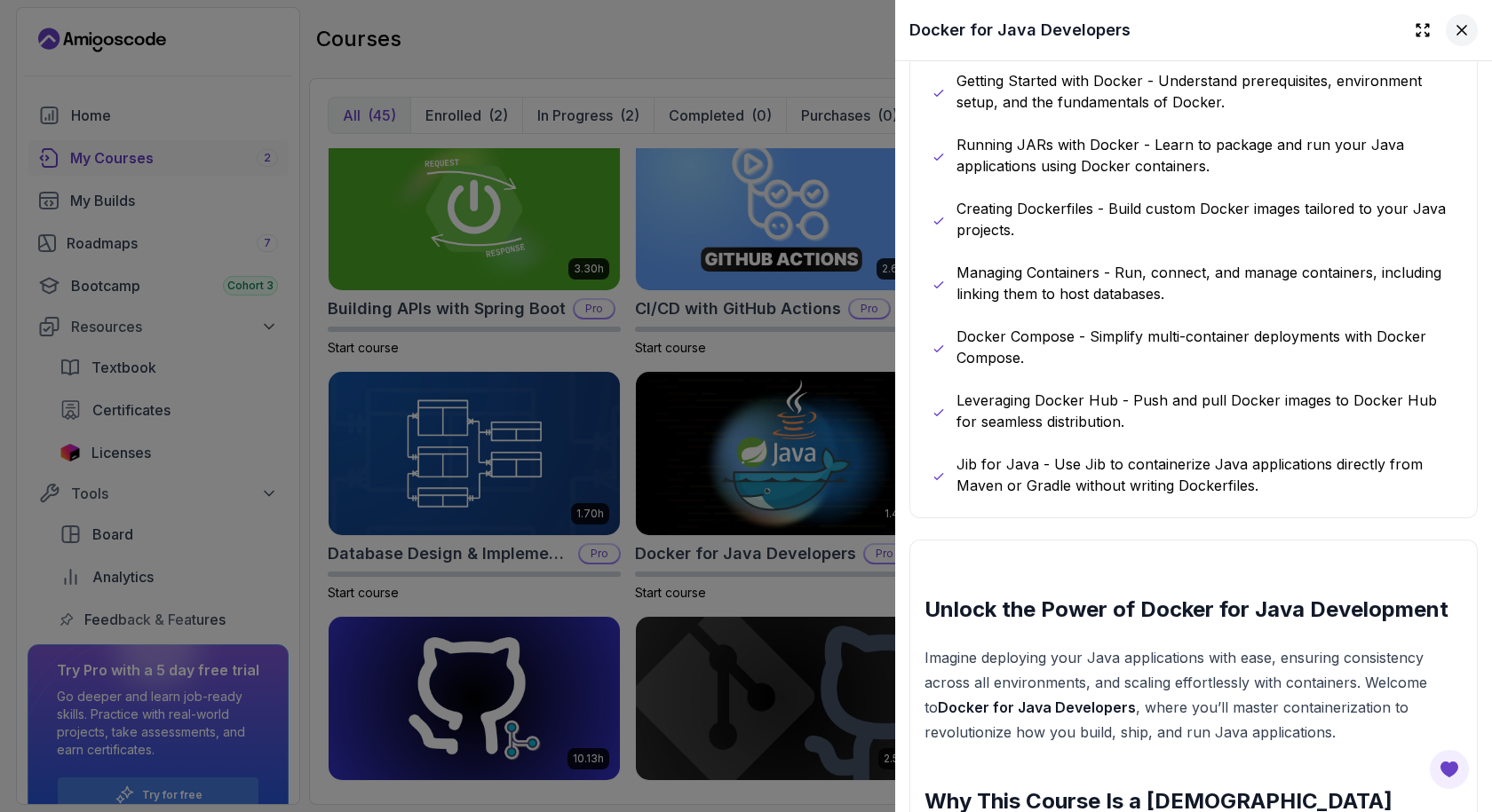
click at [1273, 38] on icon at bounding box center [1461, 29] width 18 height 18
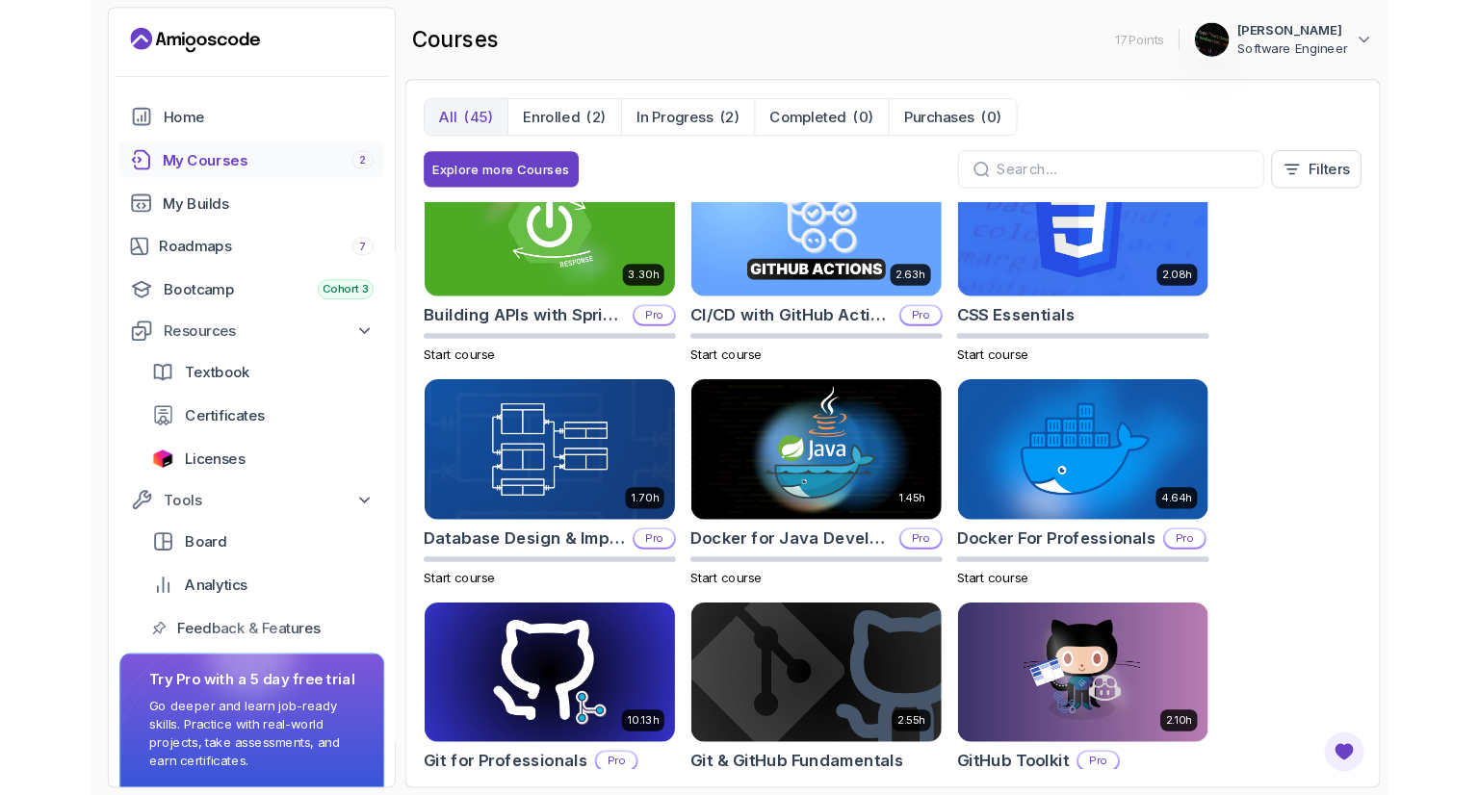
scroll to position [289, 0]
